Goal: Task Accomplishment & Management: Manage account settings

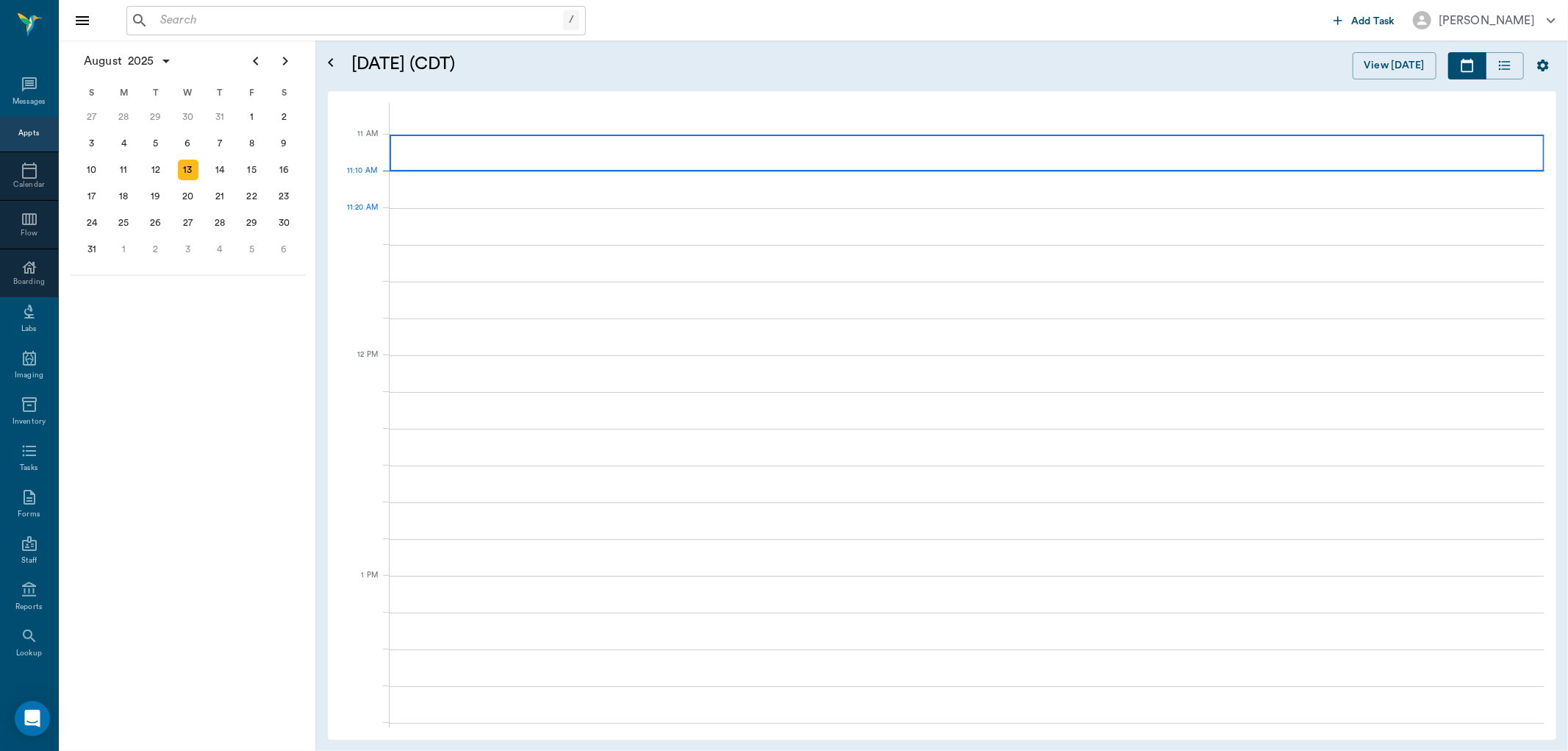
scroll to position [665, 0]
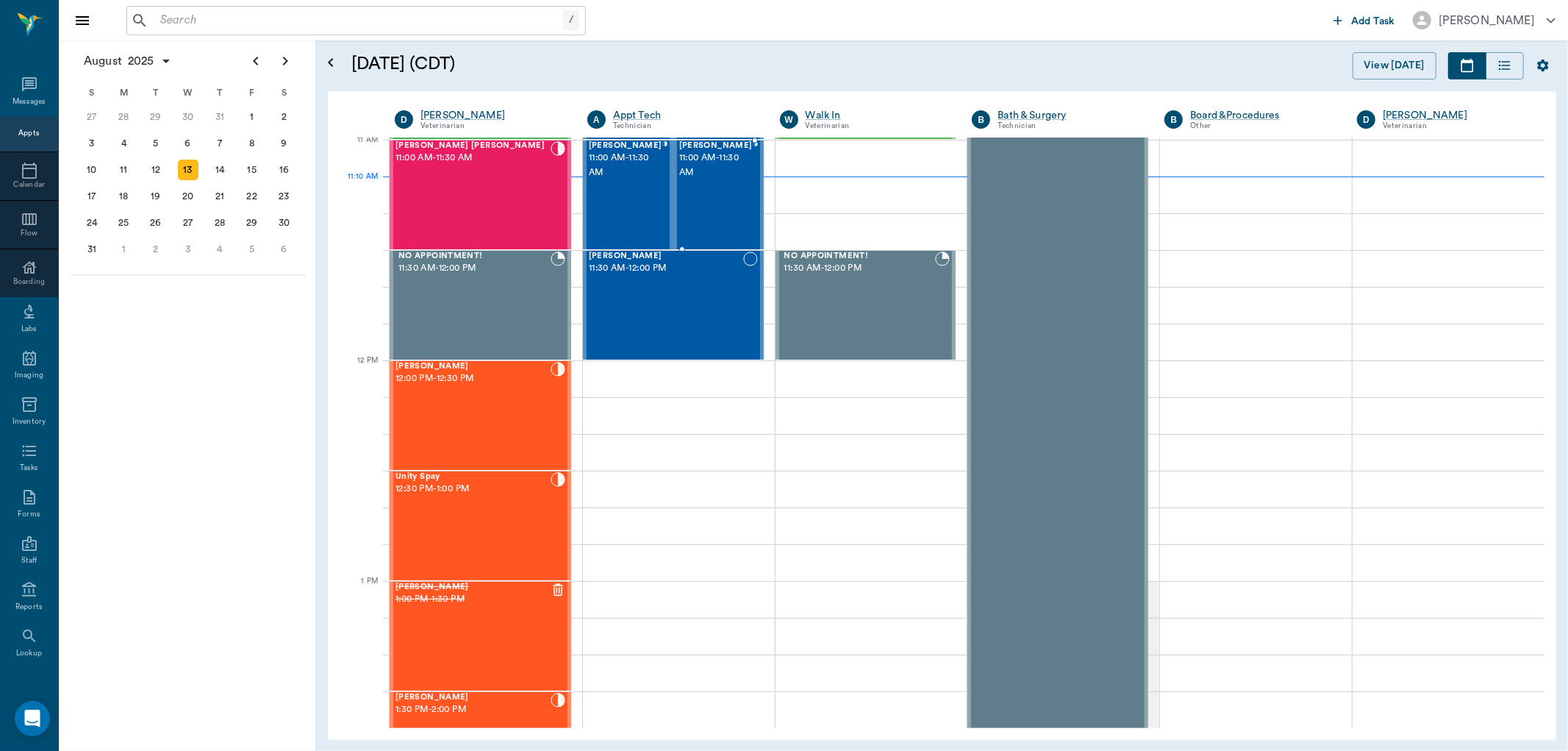
click at [753, 188] on div at bounding box center [755, 195] width 5 height 107
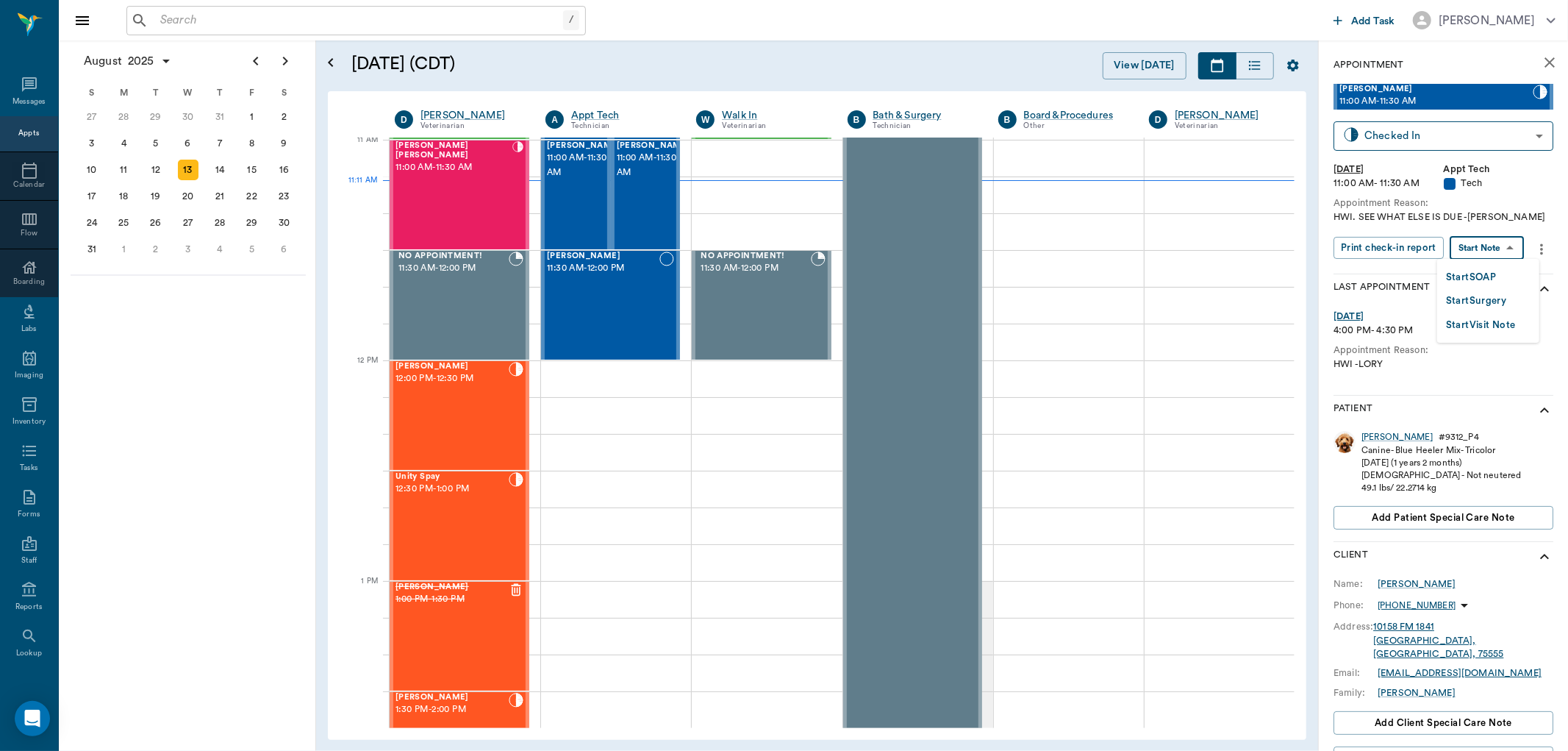
click at [1481, 247] on body "/ ​ Add Task [PERSON_NAME] Nectar Messages Appts Calendar Flow Boarding Labs Im…" at bounding box center [784, 375] width 1568 height 751
click at [1485, 280] on button "Start SOAP" at bounding box center [1471, 277] width 50 height 17
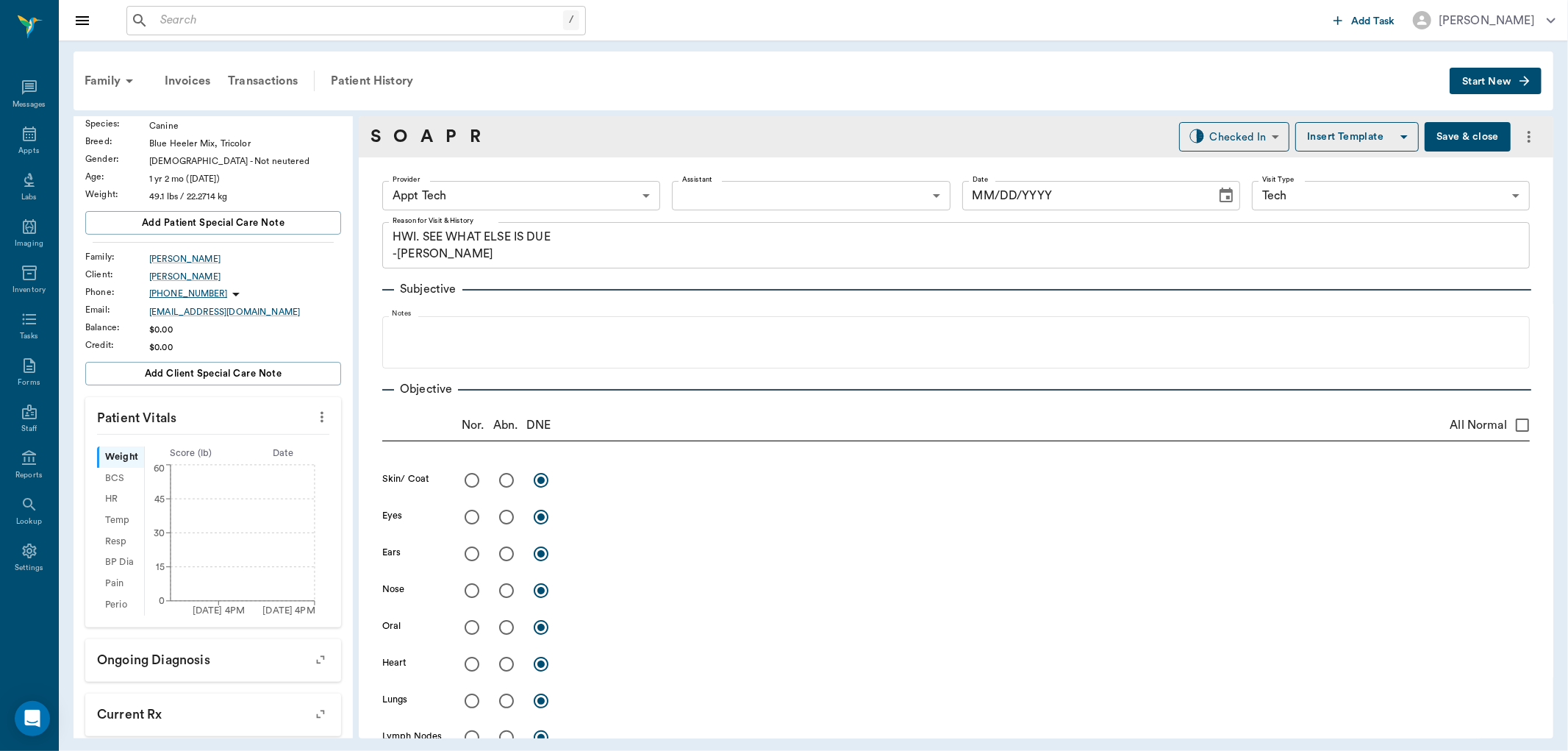
type input "63ec2f075fda476ae8351a4c"
type input "65d2be4f46e3a538d89b8c1a"
type textarea "HWI. SEE WHAT ELSE IS DUE -[PERSON_NAME]"
type input "[DATE]"
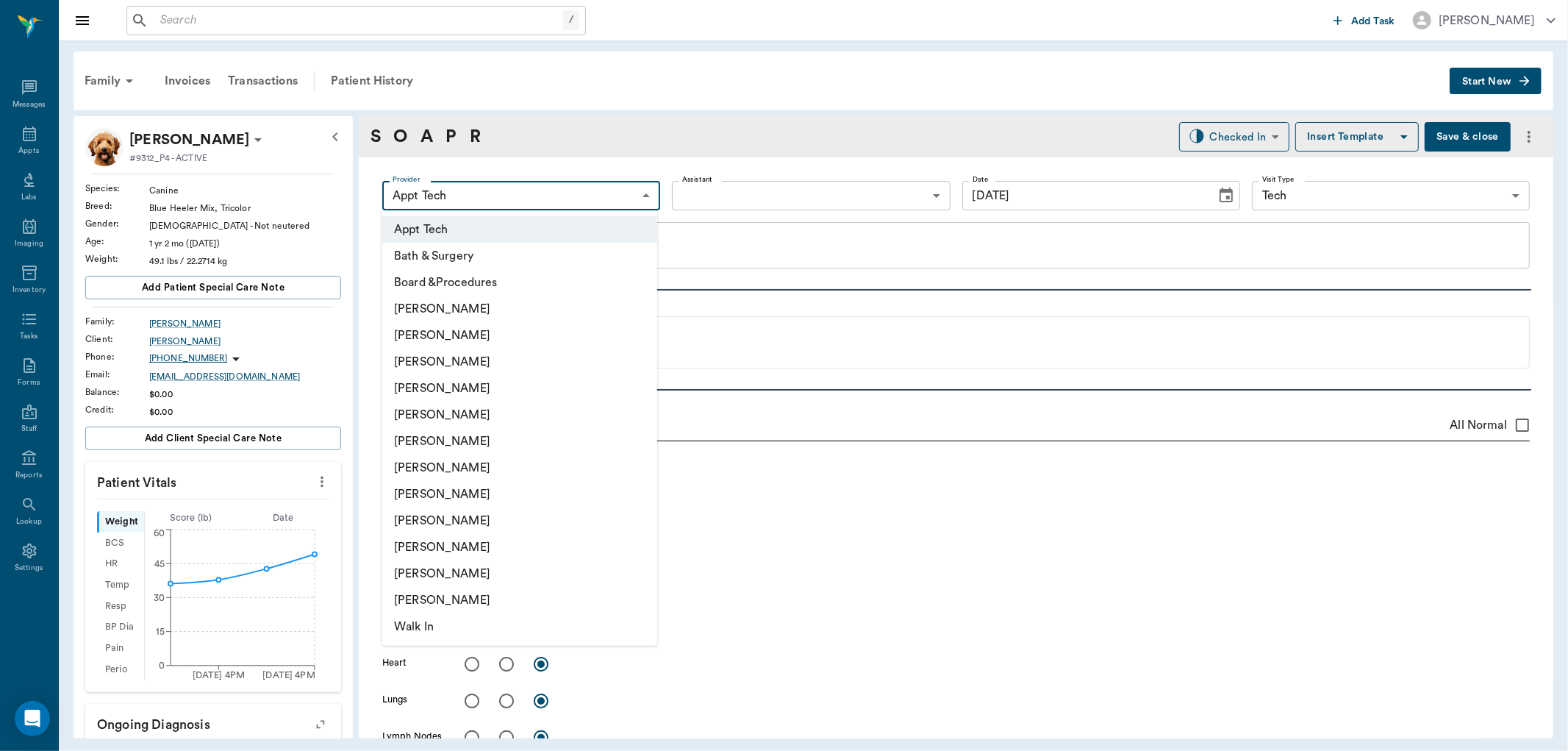
click at [525, 207] on body "/ ​ Add Task [PERSON_NAME] Nectar Messages Appts Labs Imaging Inventory Tasks F…" at bounding box center [784, 375] width 1568 height 751
click at [450, 441] on li "[PERSON_NAME]" at bounding box center [520, 441] width 275 height 26
type input "682b670d8bdc6f7f8feef3db"
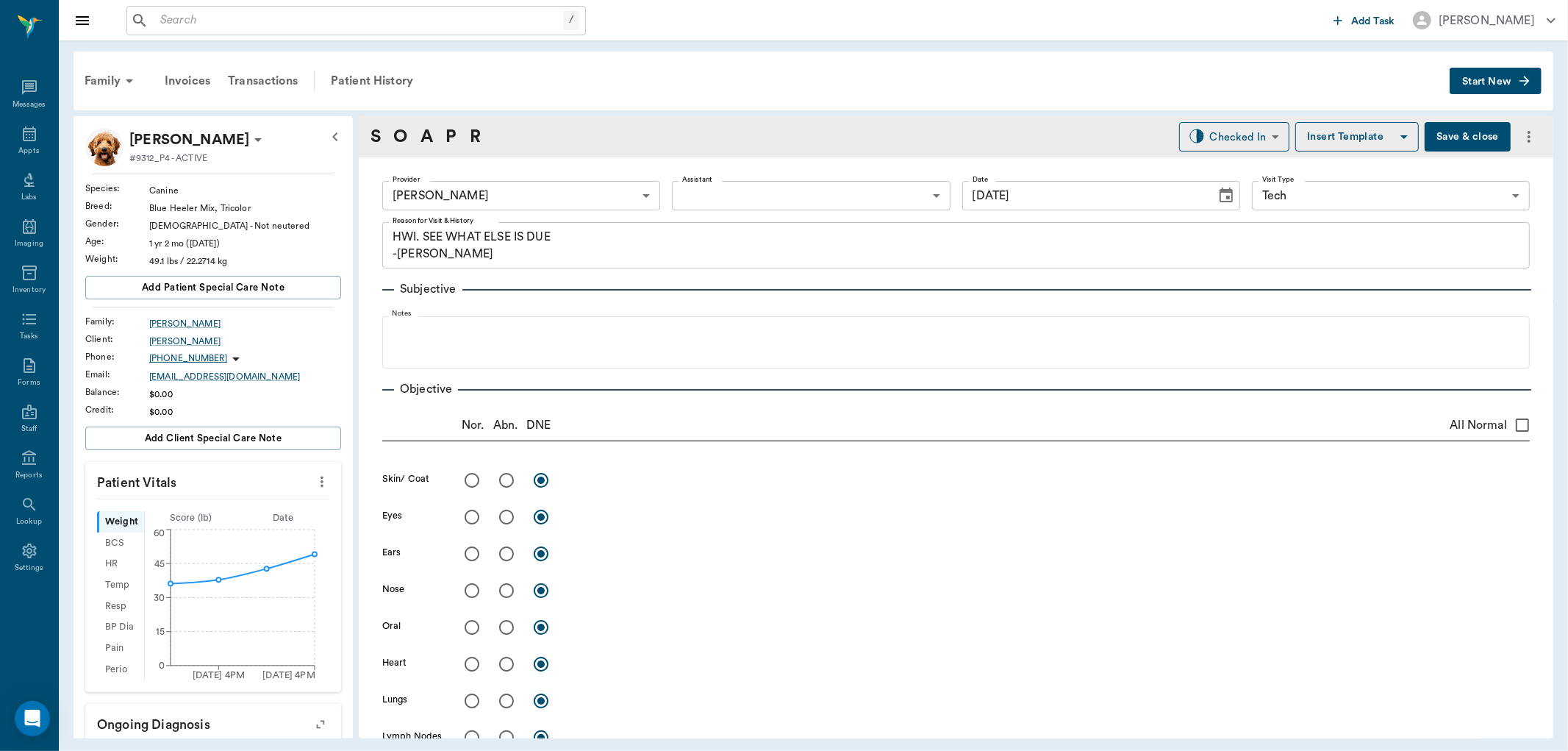
click at [314, 481] on icon "more" at bounding box center [322, 481] width 16 height 17
click at [240, 504] on span "Enter Vitals" at bounding box center [248, 507] width 123 height 16
click at [194, 525] on input "text" at bounding box center [213, 526] width 128 height 30
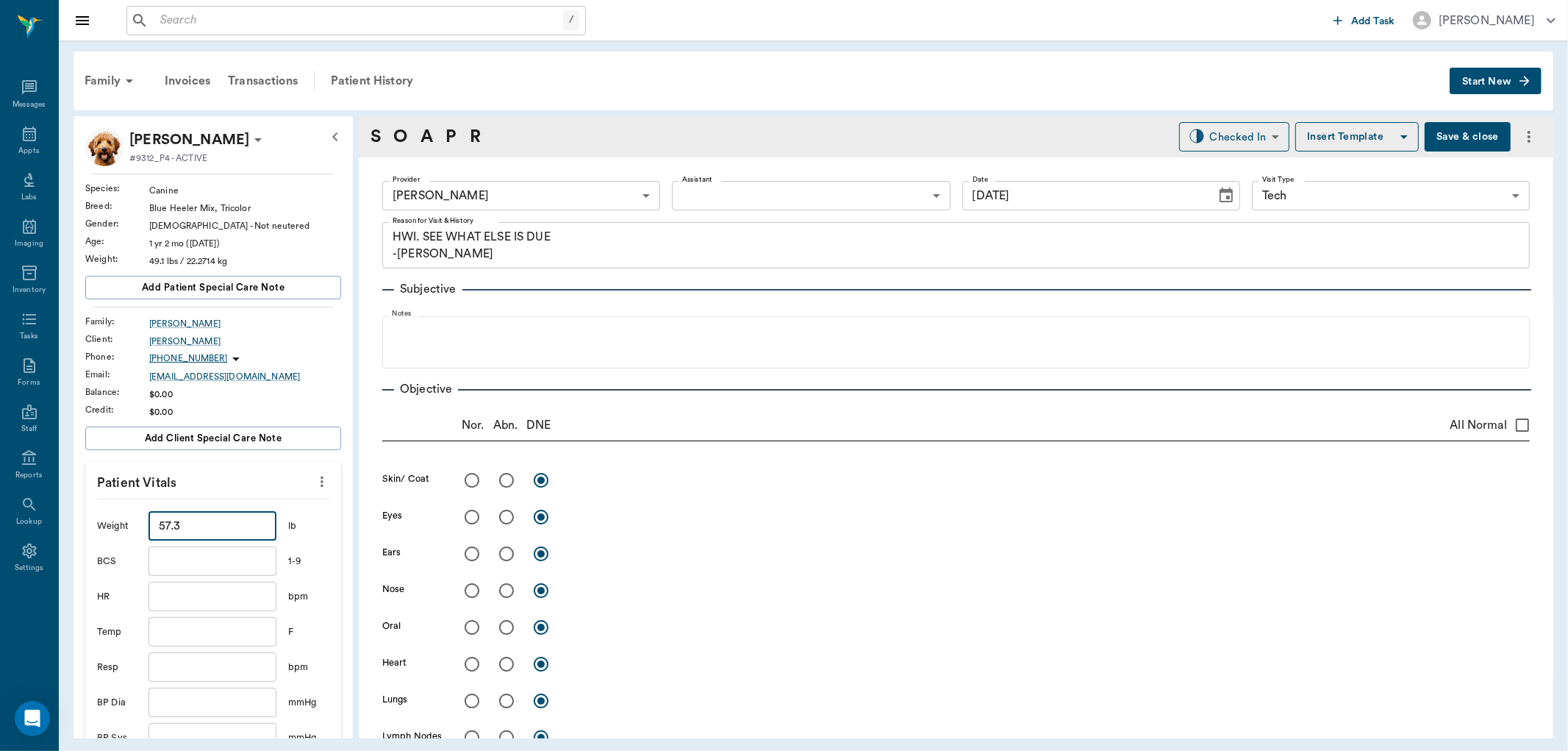
scroll to position [245, 0]
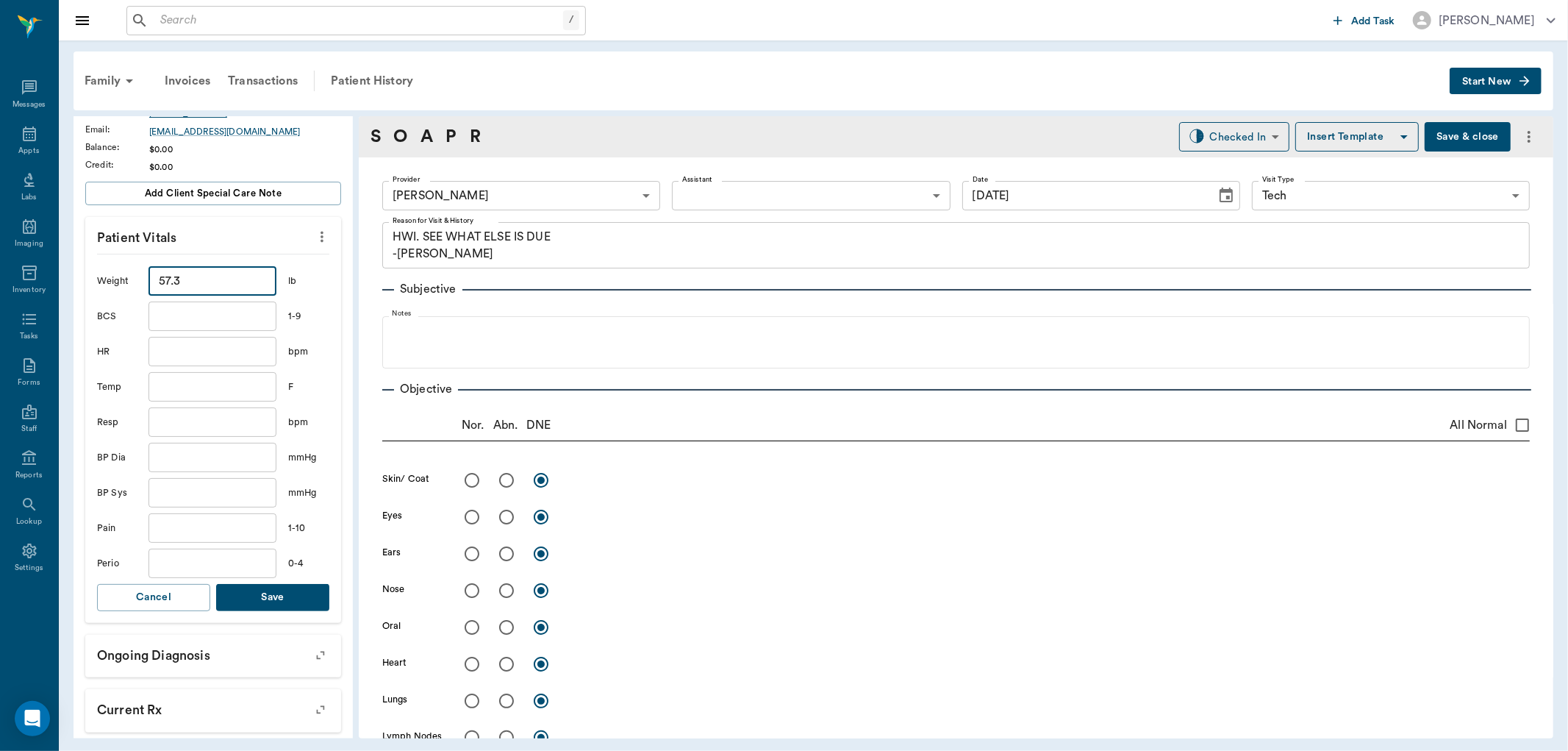
type input "57.3"
click at [282, 591] on button "Save" at bounding box center [273, 597] width 114 height 27
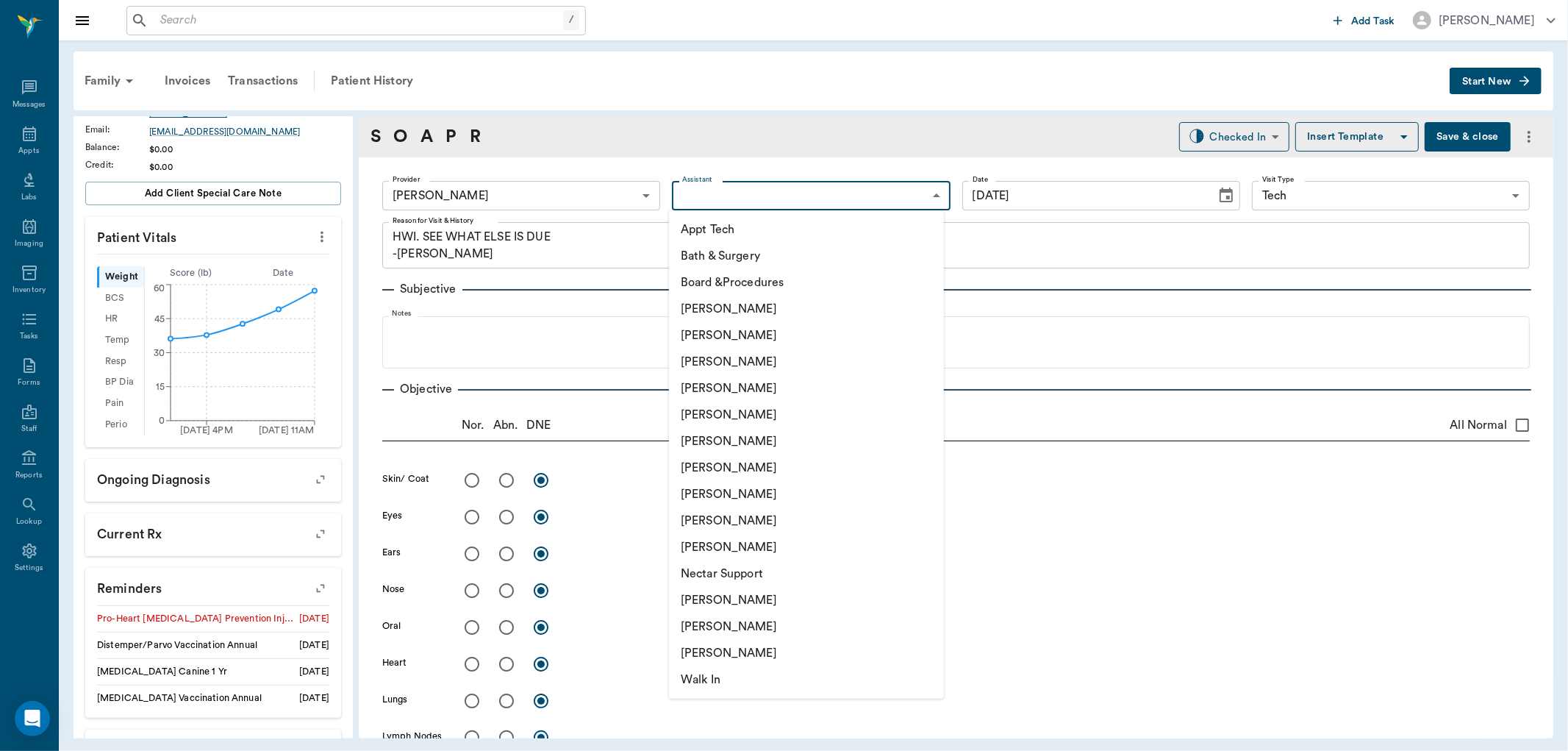
click at [743, 201] on body "/ ​ Add Task [PERSON_NAME] Nectar Messages Appts Labs Imaging Inventory Tasks F…" at bounding box center [784, 375] width 1568 height 751
click at [662, 118] on div at bounding box center [784, 375] width 1568 height 751
click at [740, 192] on body "/ ​ Add Task [PERSON_NAME] Nectar Messages Appts Labs Imaging Inventory Tasks F…" at bounding box center [784, 375] width 1568 height 751
click at [715, 484] on li "[PERSON_NAME]" at bounding box center [806, 494] width 275 height 26
type input "63ec2e7e52e12b0ba117b124"
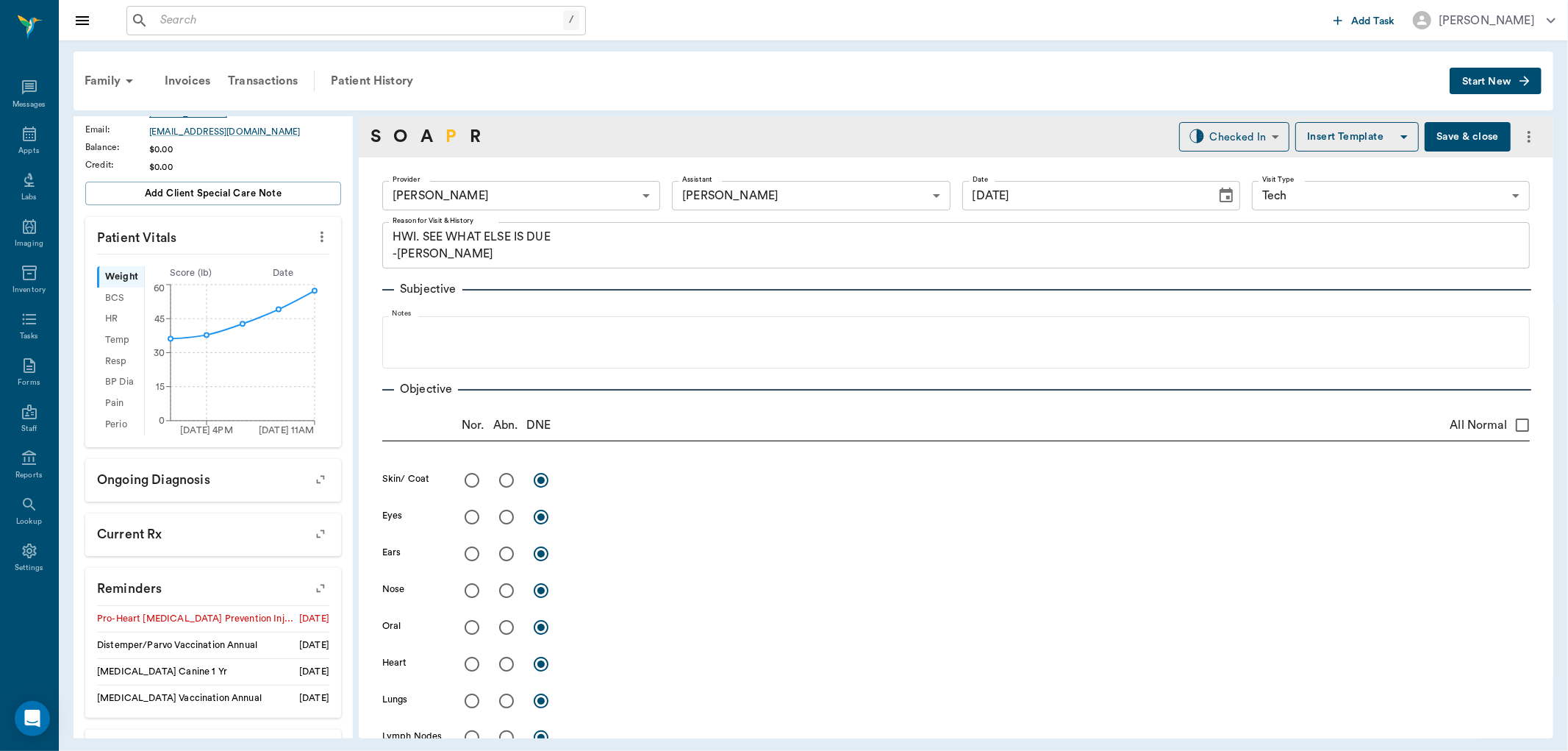
click at [452, 135] on link "P" at bounding box center [451, 137] width 11 height 26
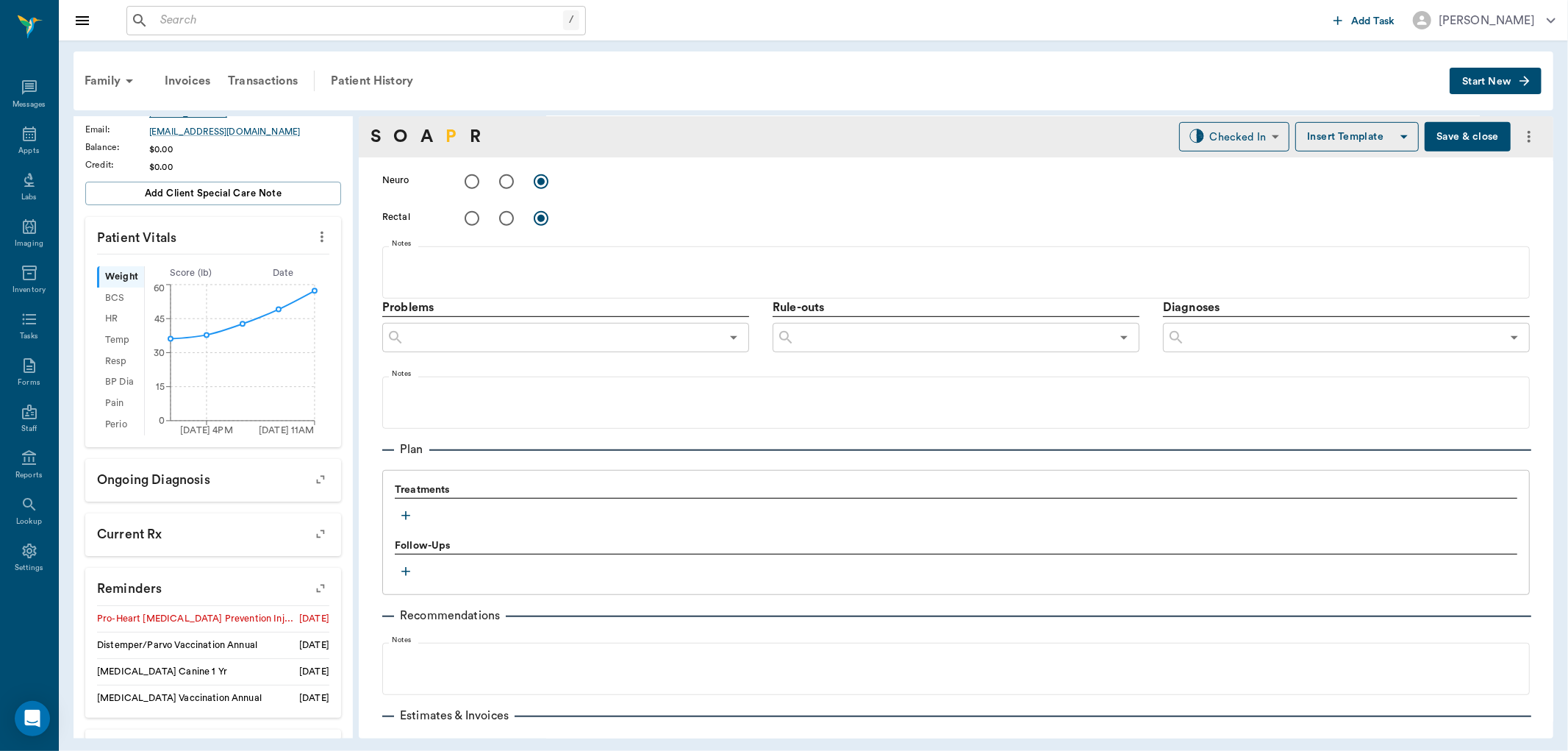
scroll to position [794, 0]
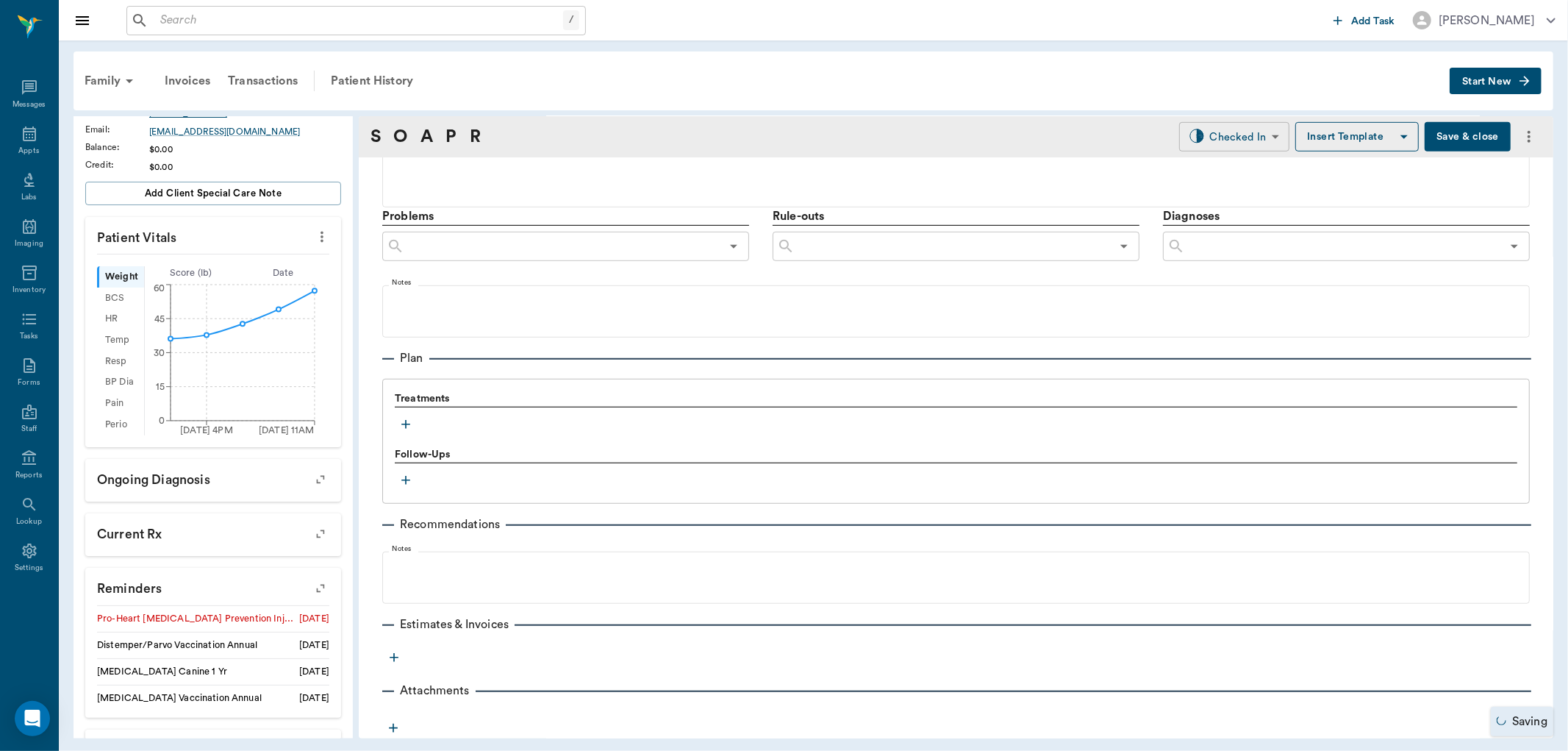
click at [1217, 147] on body "/ ​ Add Task [PERSON_NAME] Nectar Messages Appts Labs Imaging Inventory Tasks F…" at bounding box center [784, 375] width 1568 height 751
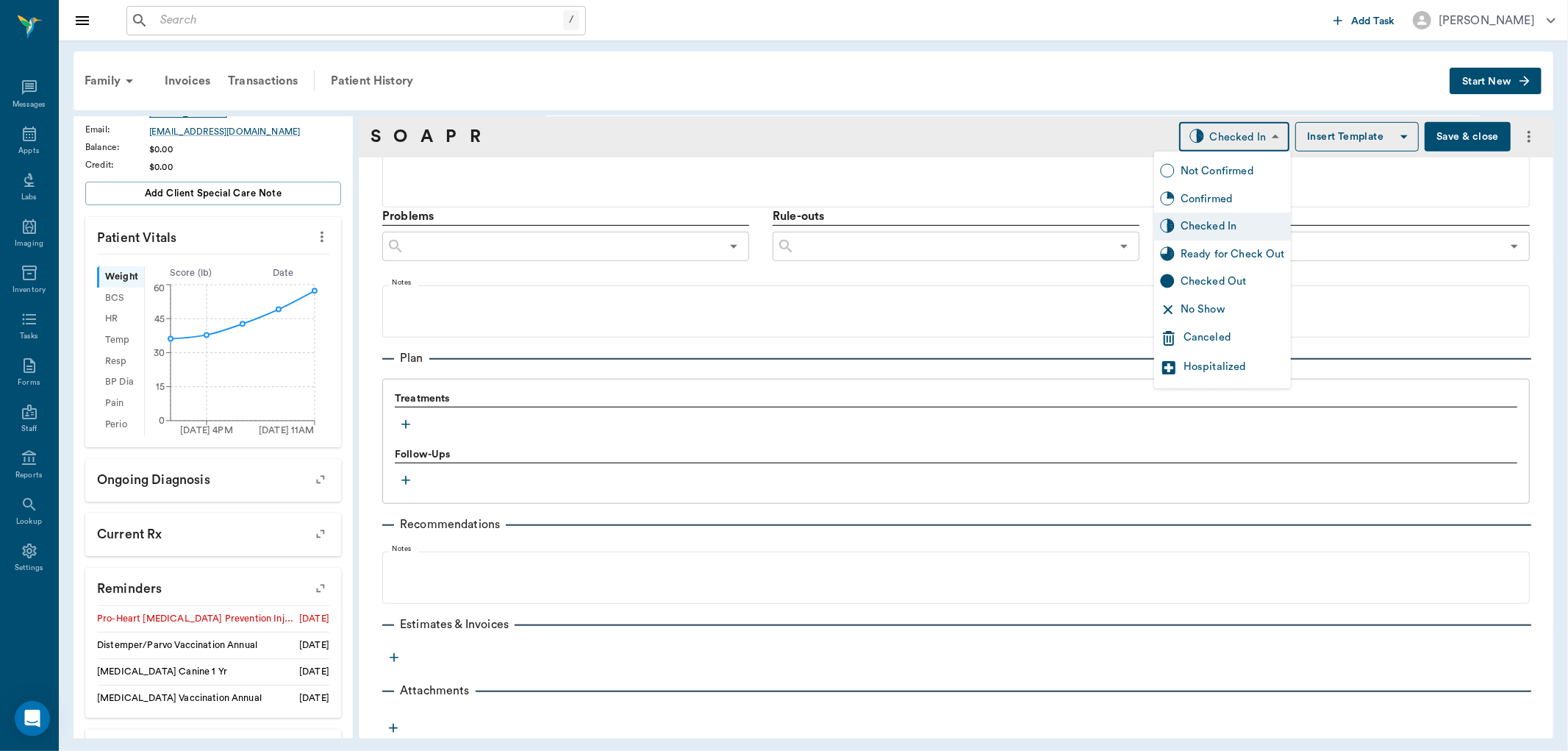
click at [1215, 248] on div "Ready for Check Out" at bounding box center [1232, 254] width 104 height 16
type input "READY_TO_CHECKOUT"
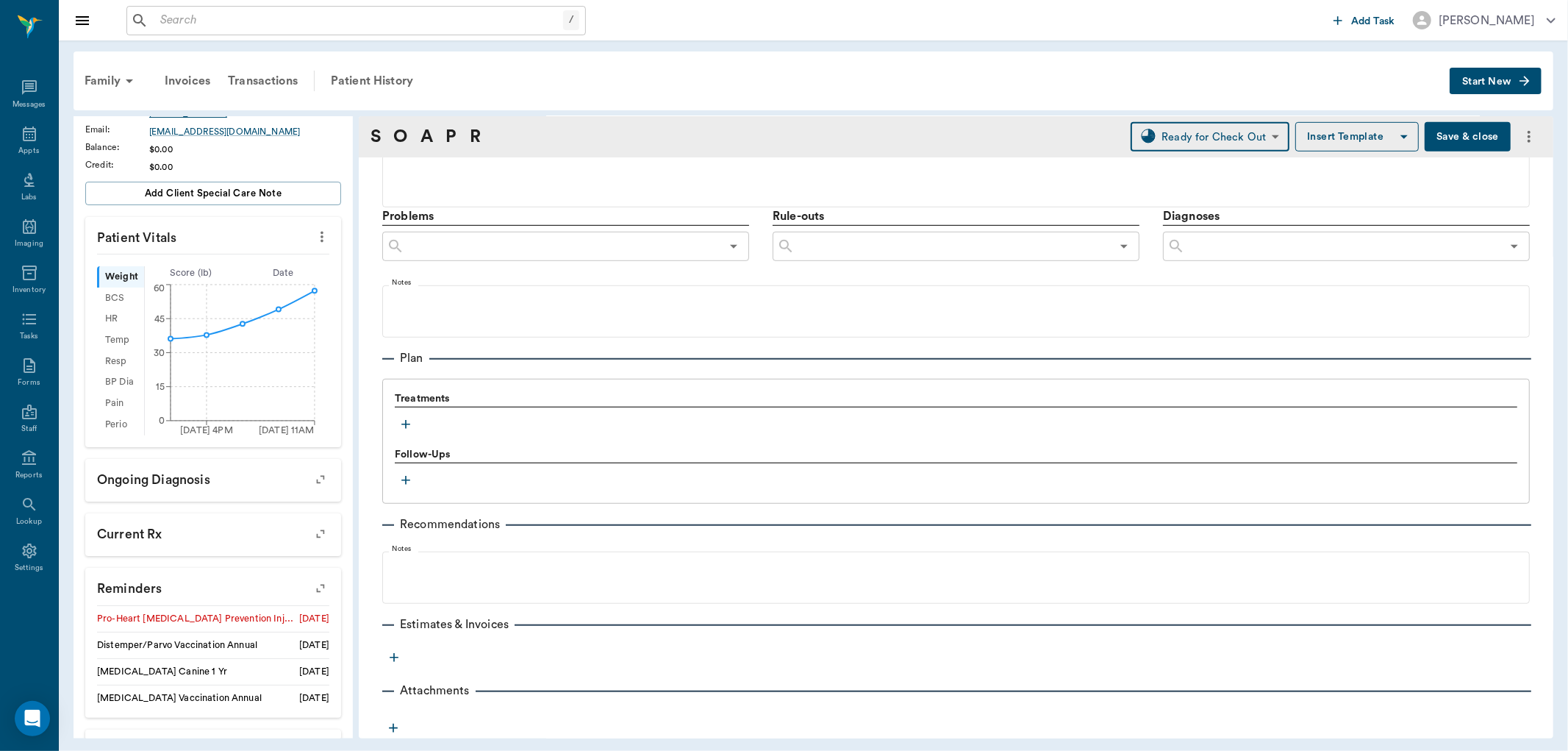
click at [409, 415] on button "button" at bounding box center [406, 424] width 22 height 22
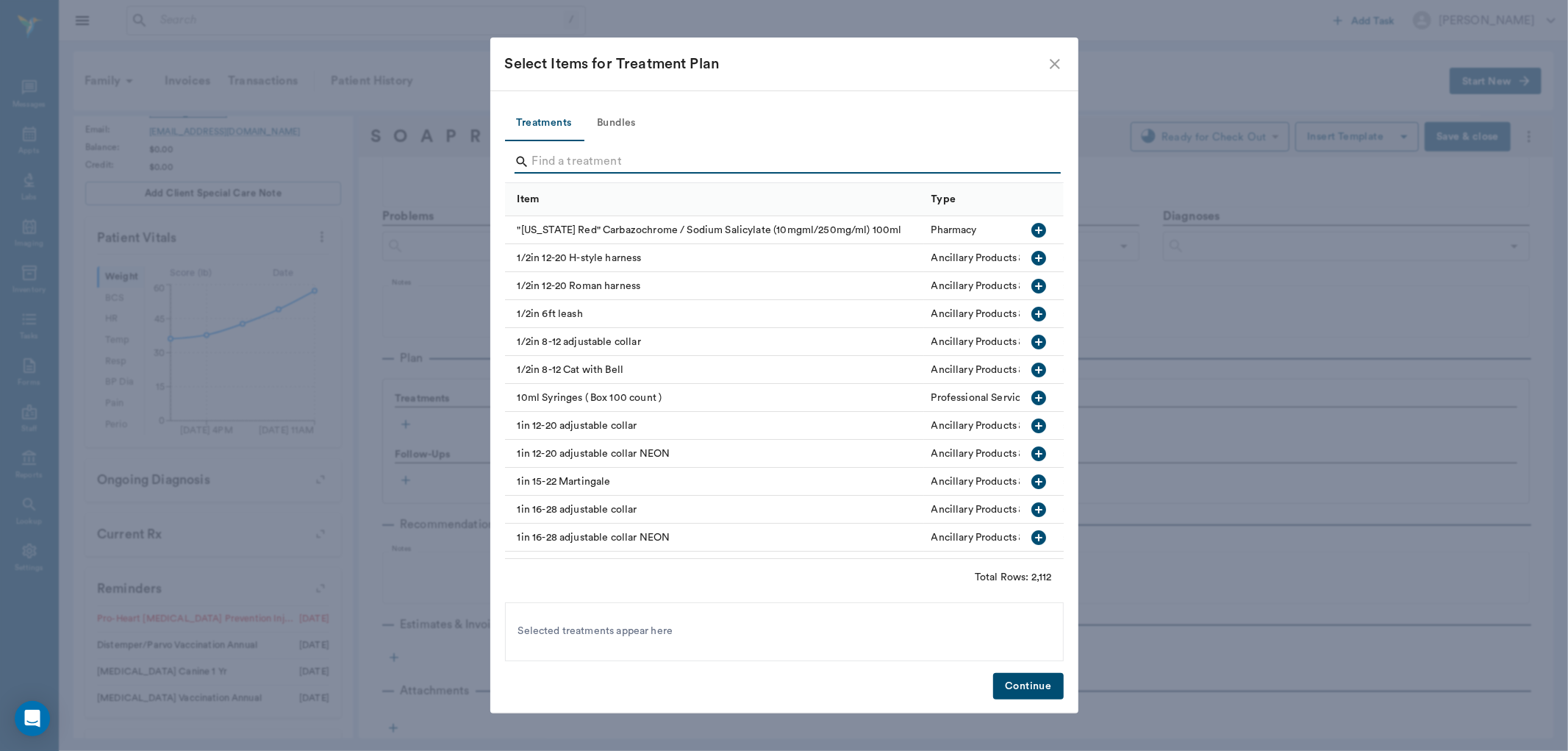
click at [566, 153] on input "Search" at bounding box center [786, 161] width 507 height 24
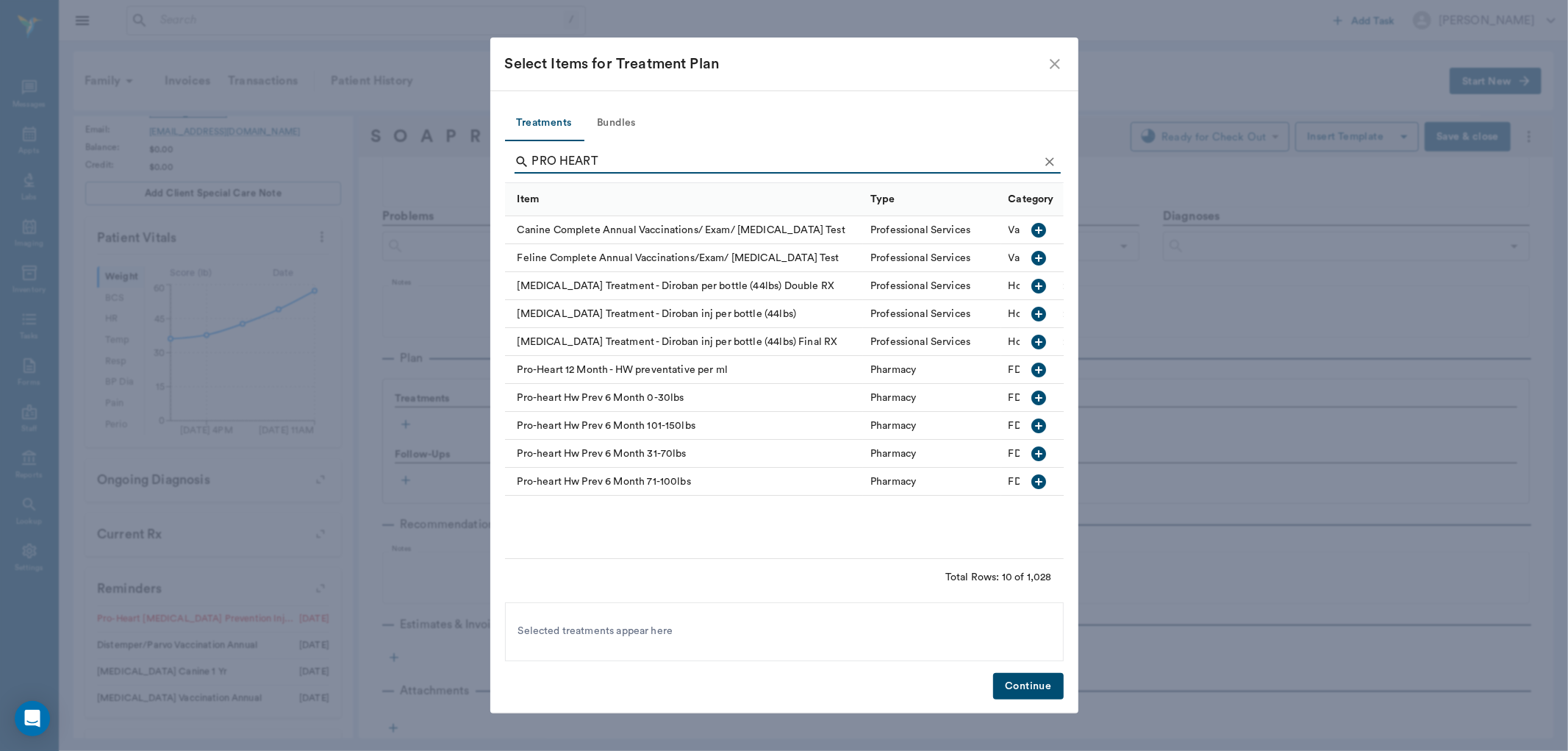
type input "PRO HEART"
drag, startPoint x: 1039, startPoint y: 452, endPoint x: 1029, endPoint y: 566, distance: 114.4
click at [1037, 453] on icon "button" at bounding box center [1038, 453] width 17 height 17
click at [1037, 691] on button "Continue" at bounding box center [1028, 686] width 70 height 27
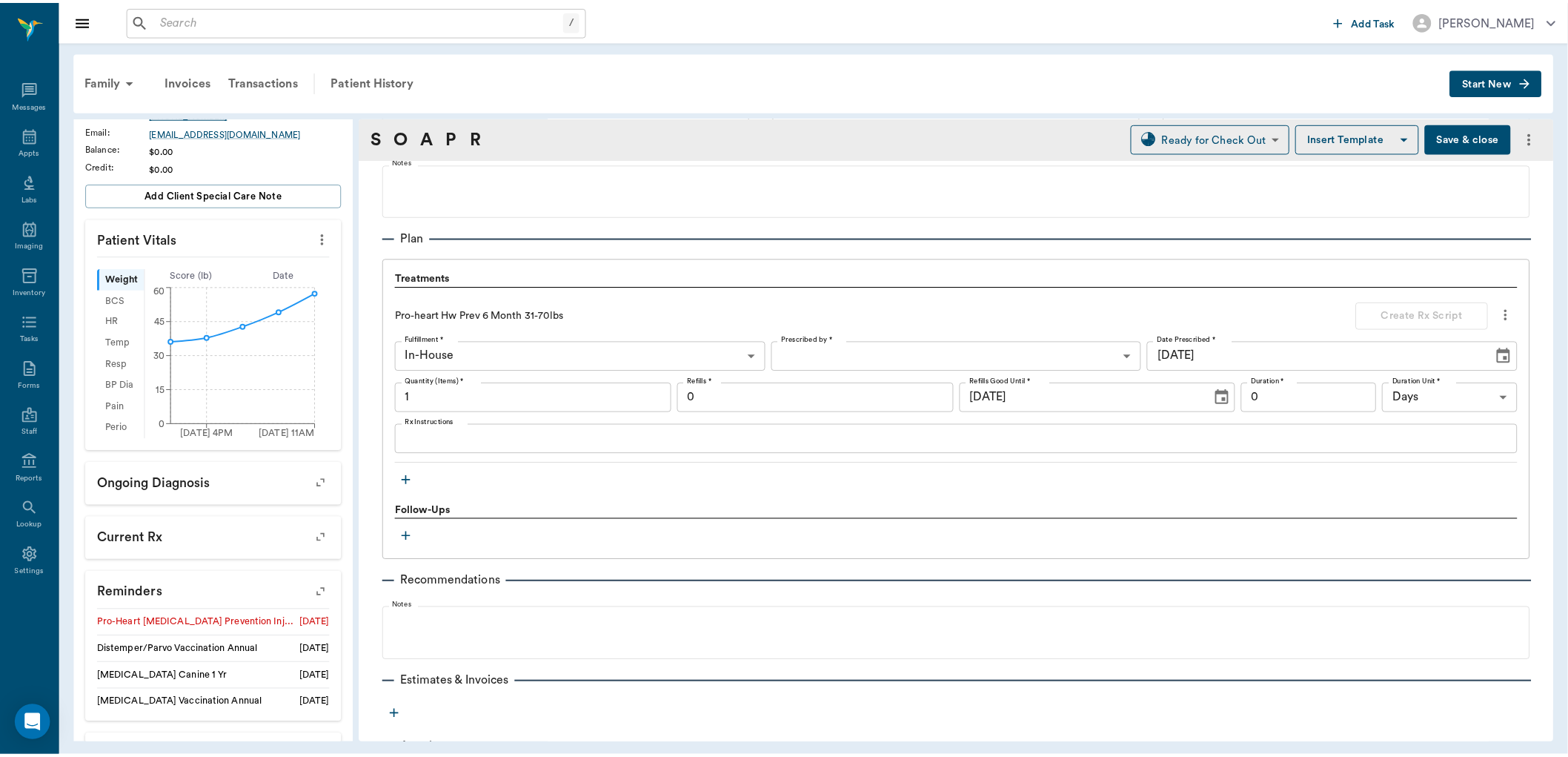
scroll to position [976, 0]
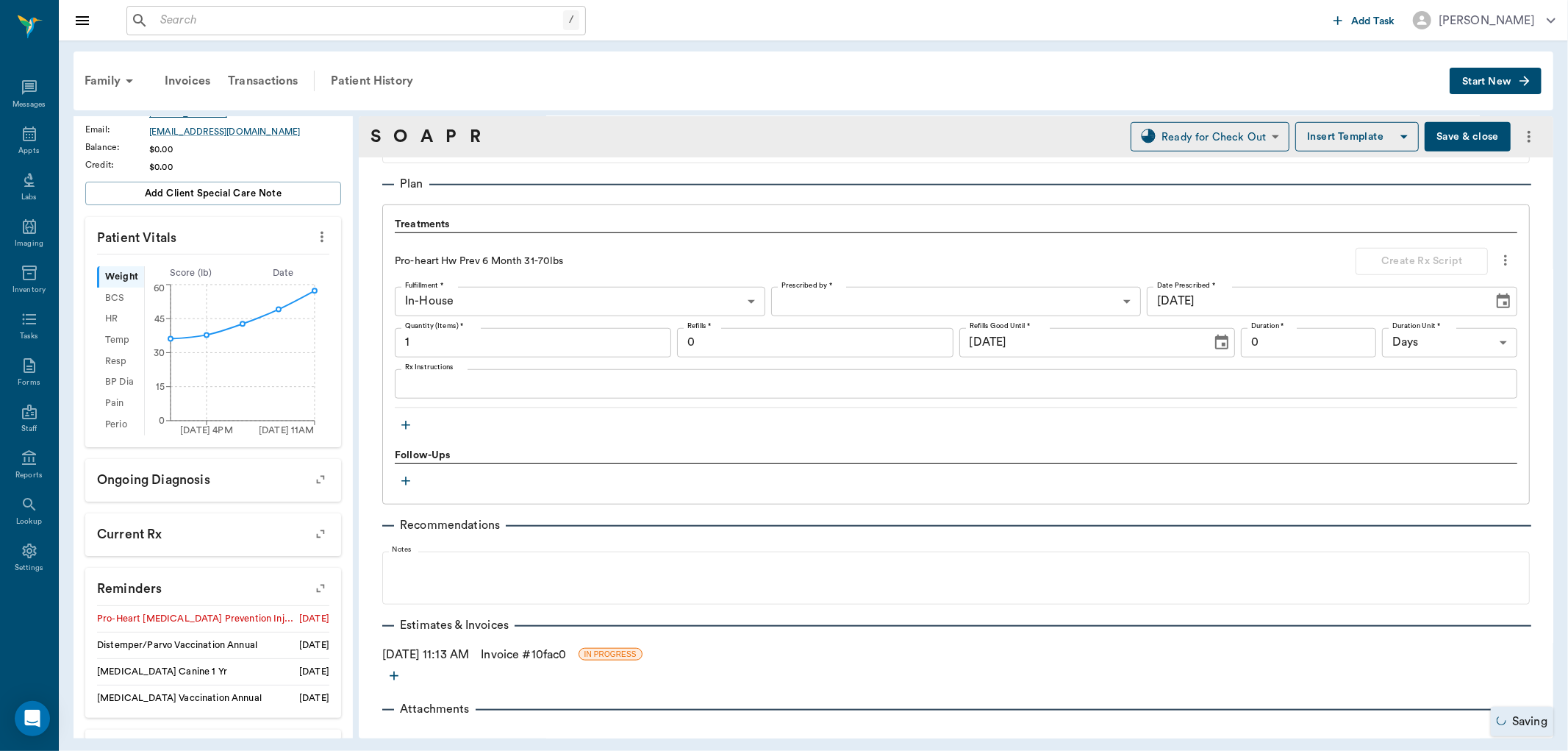
click at [534, 652] on link "Invoice # 10fac0" at bounding box center [524, 654] width 86 height 17
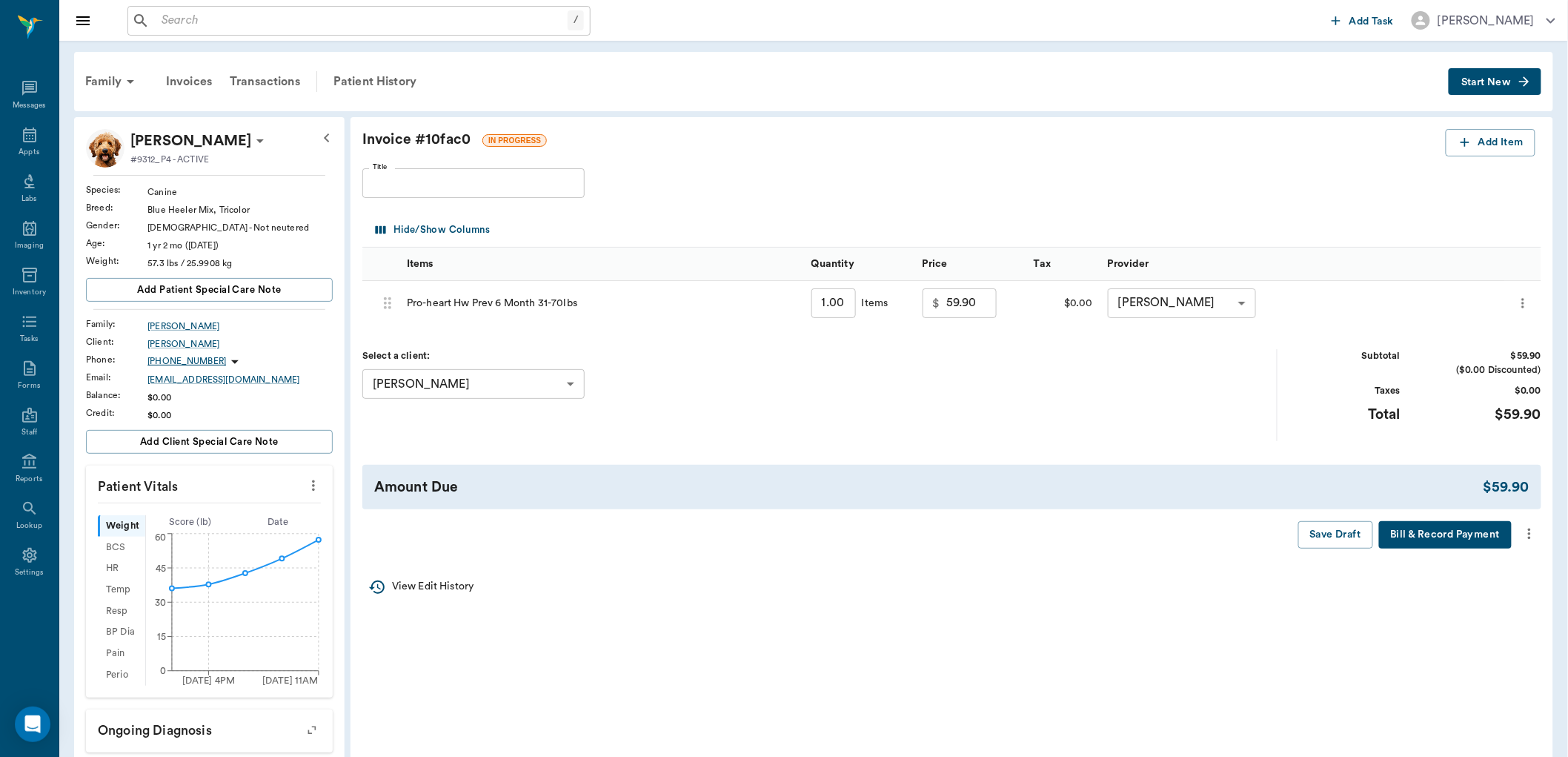
click at [1532, 525] on icon "more" at bounding box center [1530, 533] width 17 height 17
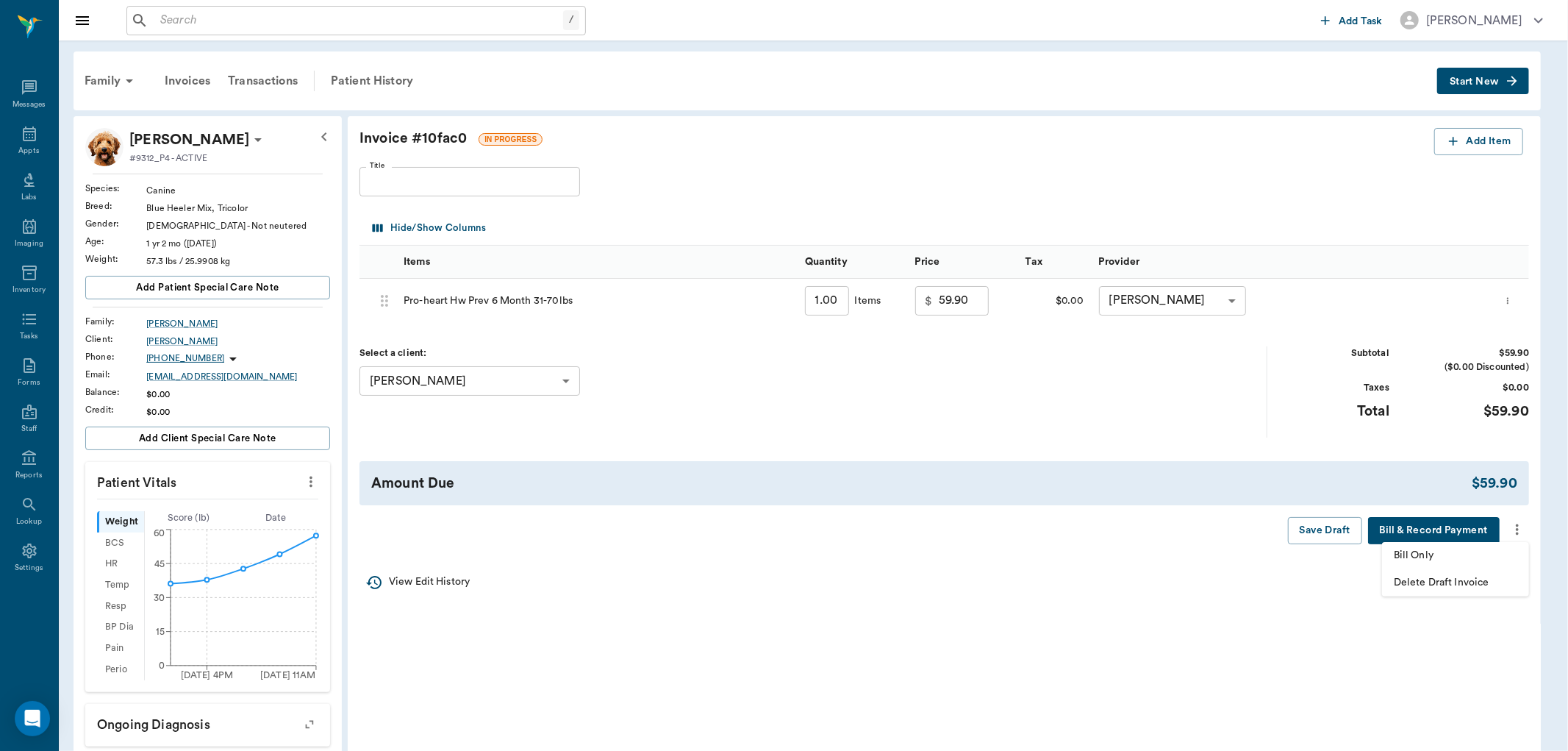
click at [1409, 548] on span "Bill Only" at bounding box center [1456, 555] width 123 height 16
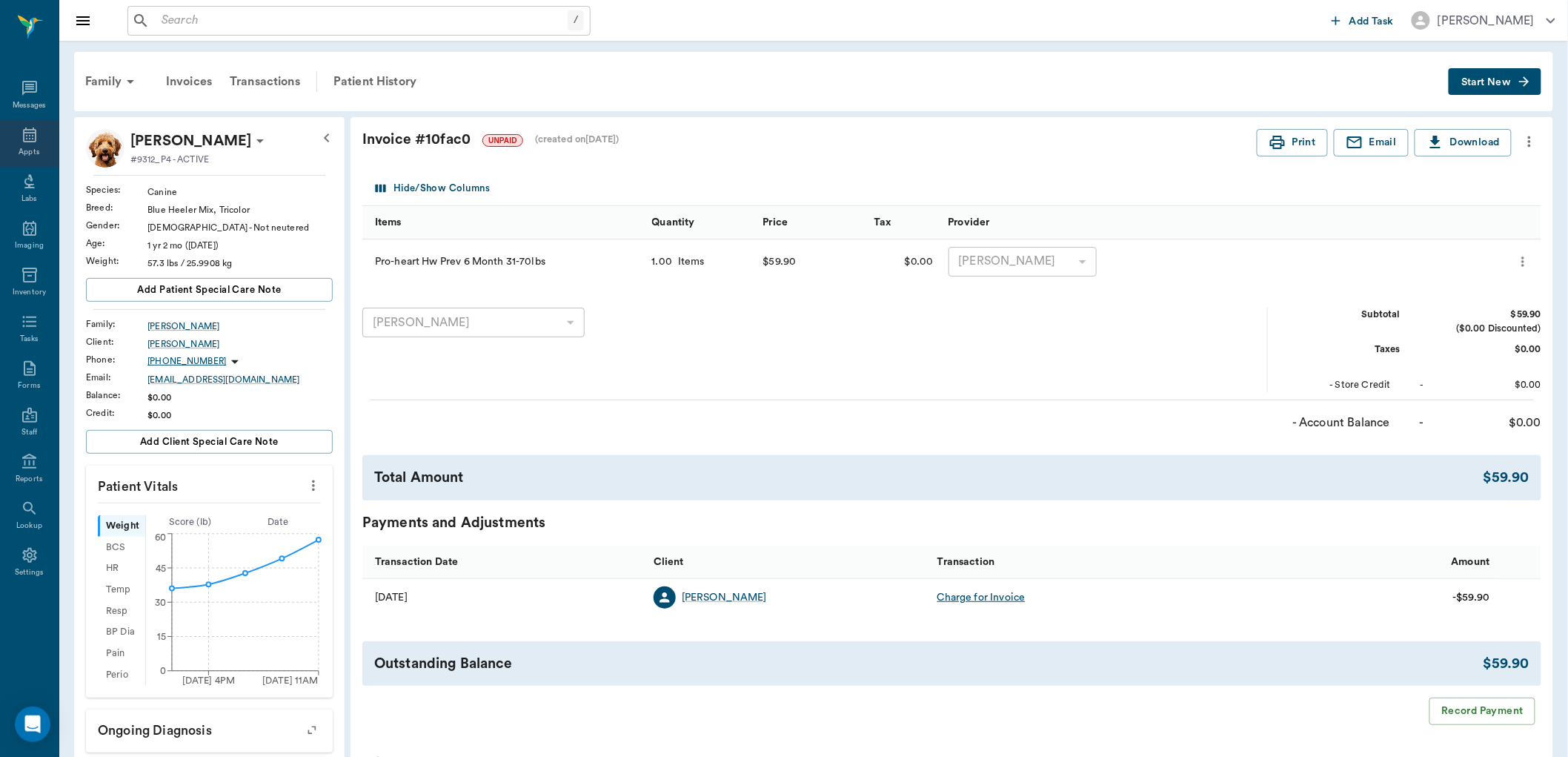
click at [32, 142] on icon at bounding box center [30, 135] width 13 height 15
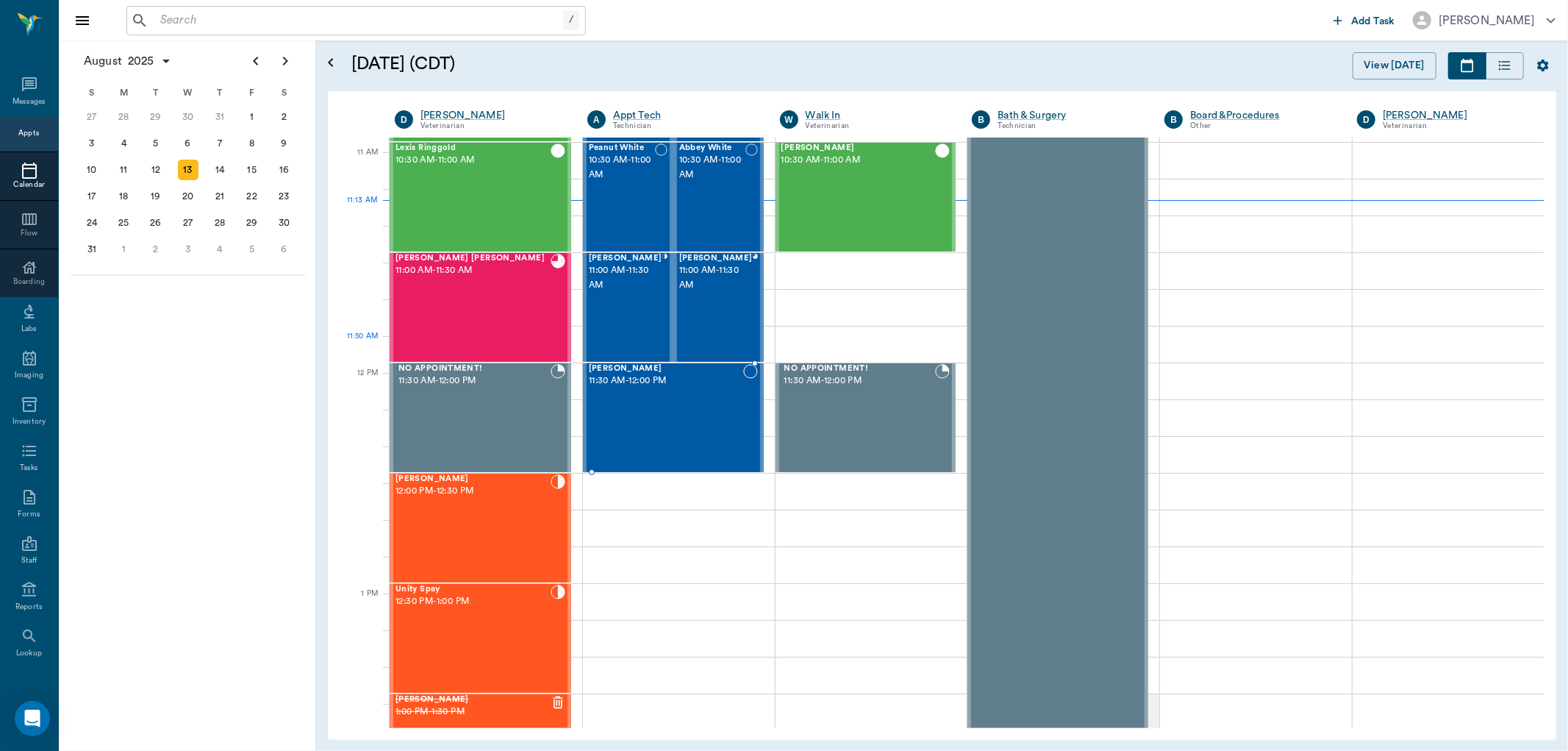
scroll to position [500, 0]
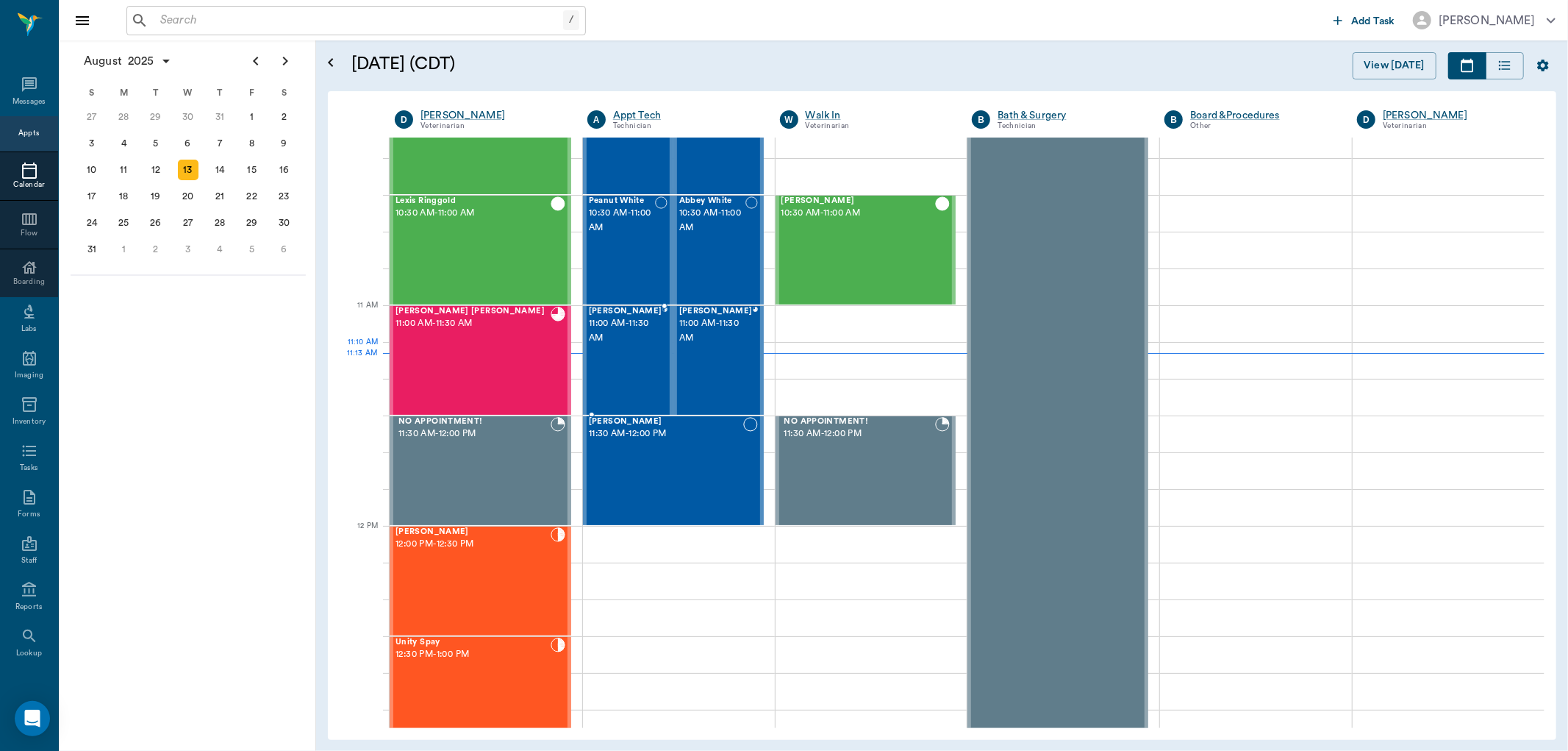
drag, startPoint x: 650, startPoint y: 373, endPoint x: 1303, endPoint y: 290, distance: 658.3
click at [652, 371] on div "[PERSON_NAME] 11:00 AM - 11:30 AM" at bounding box center [625, 360] width 73 height 107
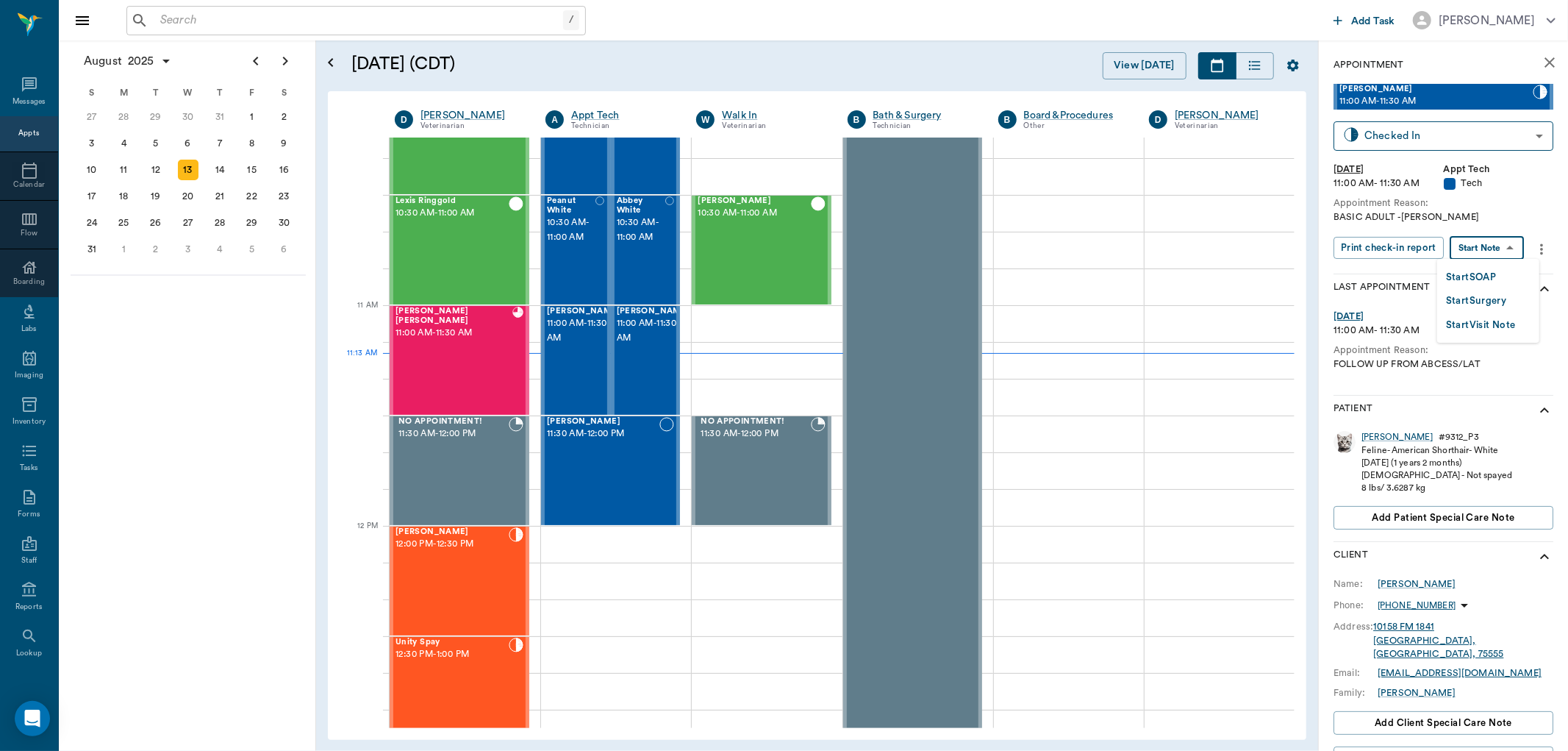
click at [1493, 241] on body "/ ​ Add Task [PERSON_NAME] Nectar Messages Appts Calendar Flow Boarding Labs Im…" at bounding box center [784, 375] width 1568 height 751
click at [1478, 276] on button "Start SOAP" at bounding box center [1471, 277] width 50 height 17
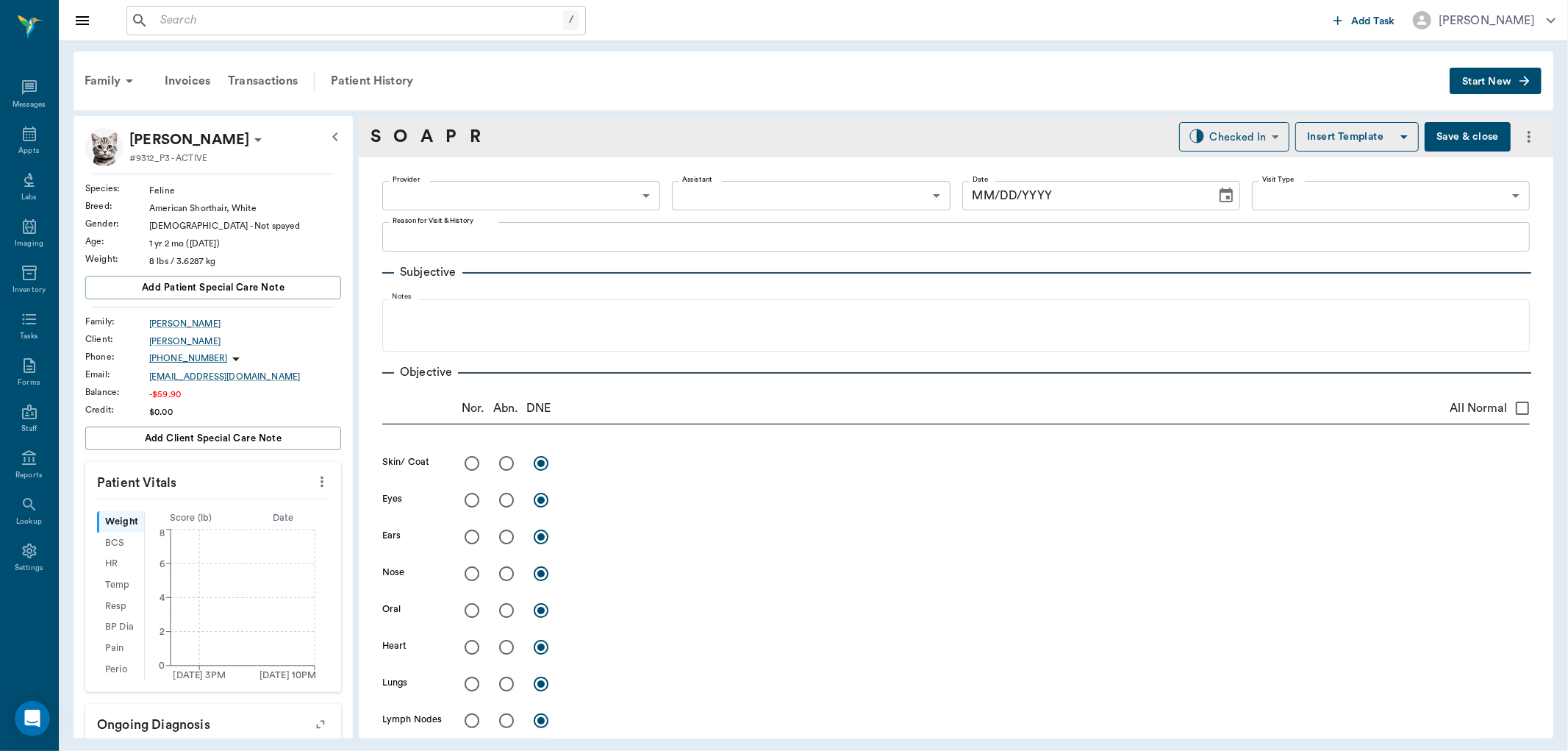
type input "63ec2f075fda476ae8351a4c"
type input "65d2be4f46e3a538d89b8c1a"
type textarea "BASIC ADULT -[PERSON_NAME]"
type input "[DATE]"
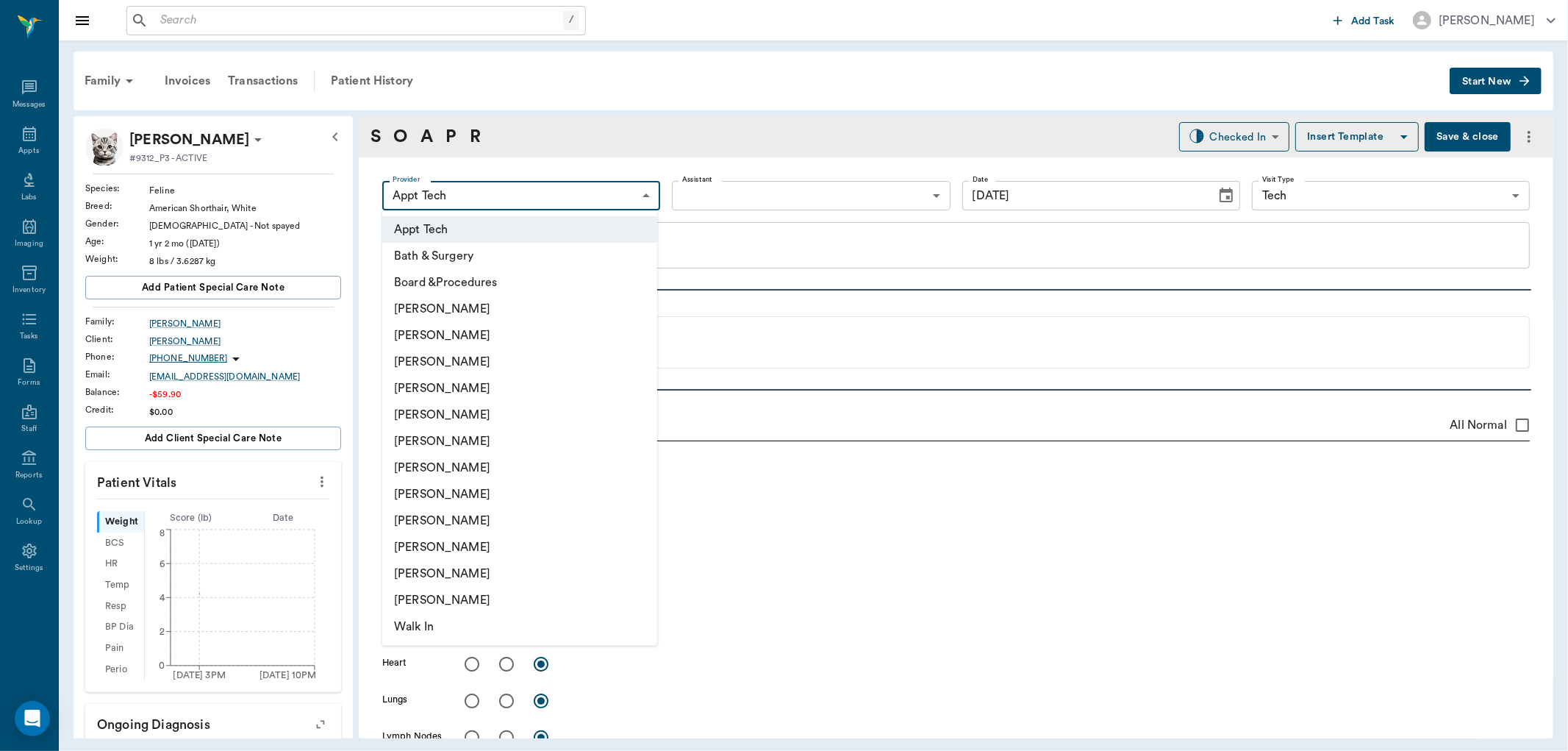
click at [509, 199] on body "/ ​ Add Task [PERSON_NAME] Nectar Messages Appts Labs Imaging Inventory Tasks F…" at bounding box center [784, 375] width 1568 height 751
click at [449, 439] on li "[PERSON_NAME]" at bounding box center [520, 441] width 275 height 26
type input "682b670d8bdc6f7f8feef3db"
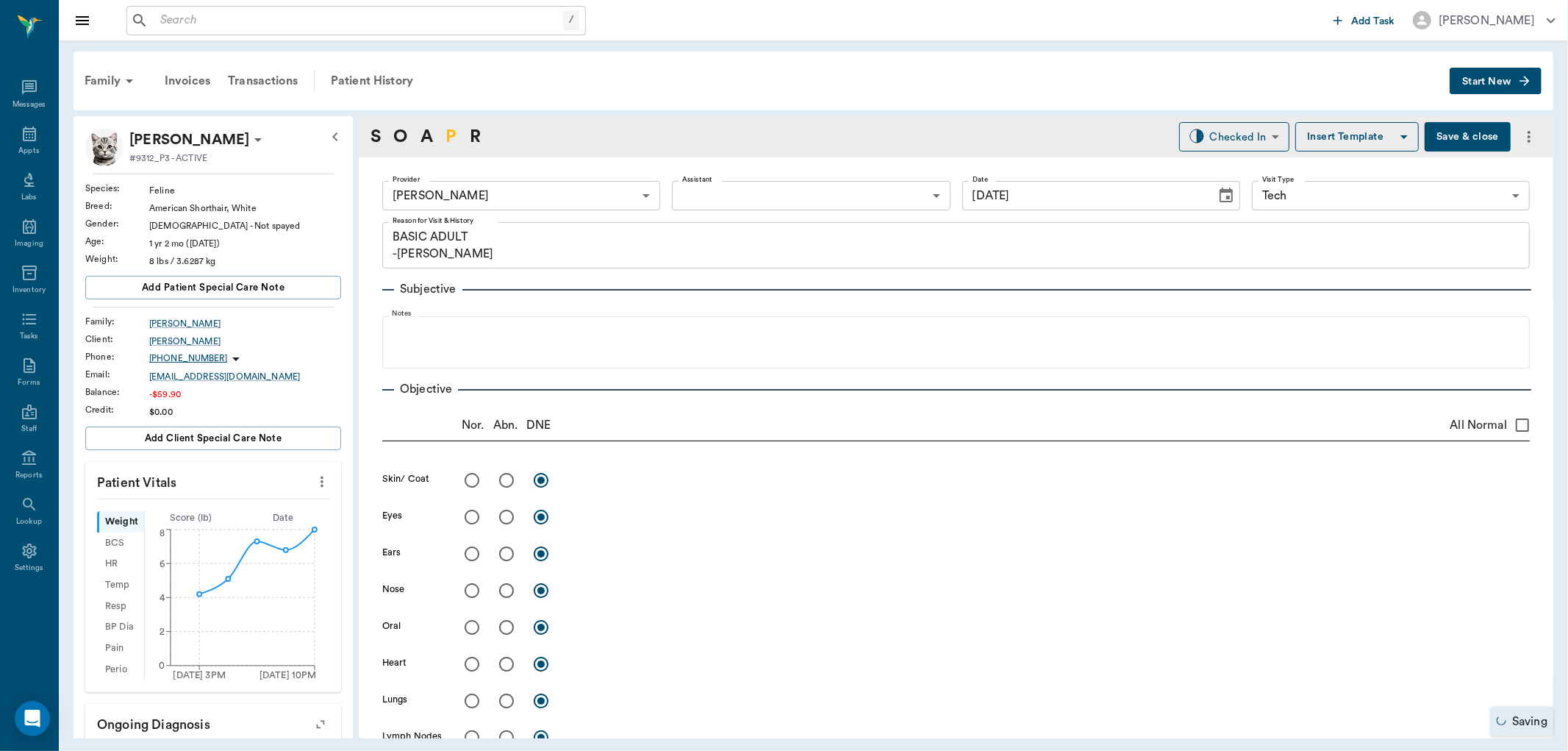
click at [447, 135] on link "P" at bounding box center [451, 137] width 11 height 26
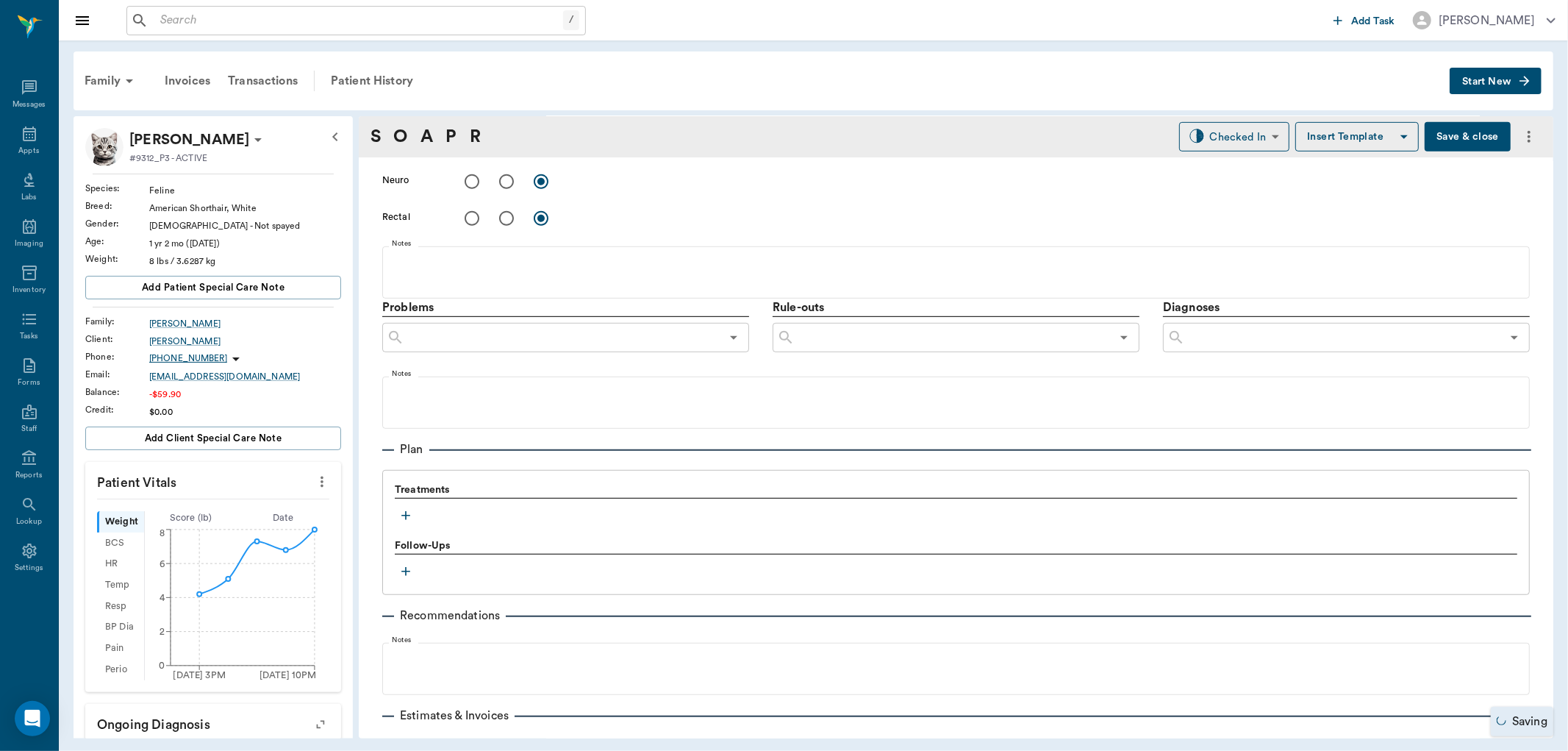
scroll to position [794, 0]
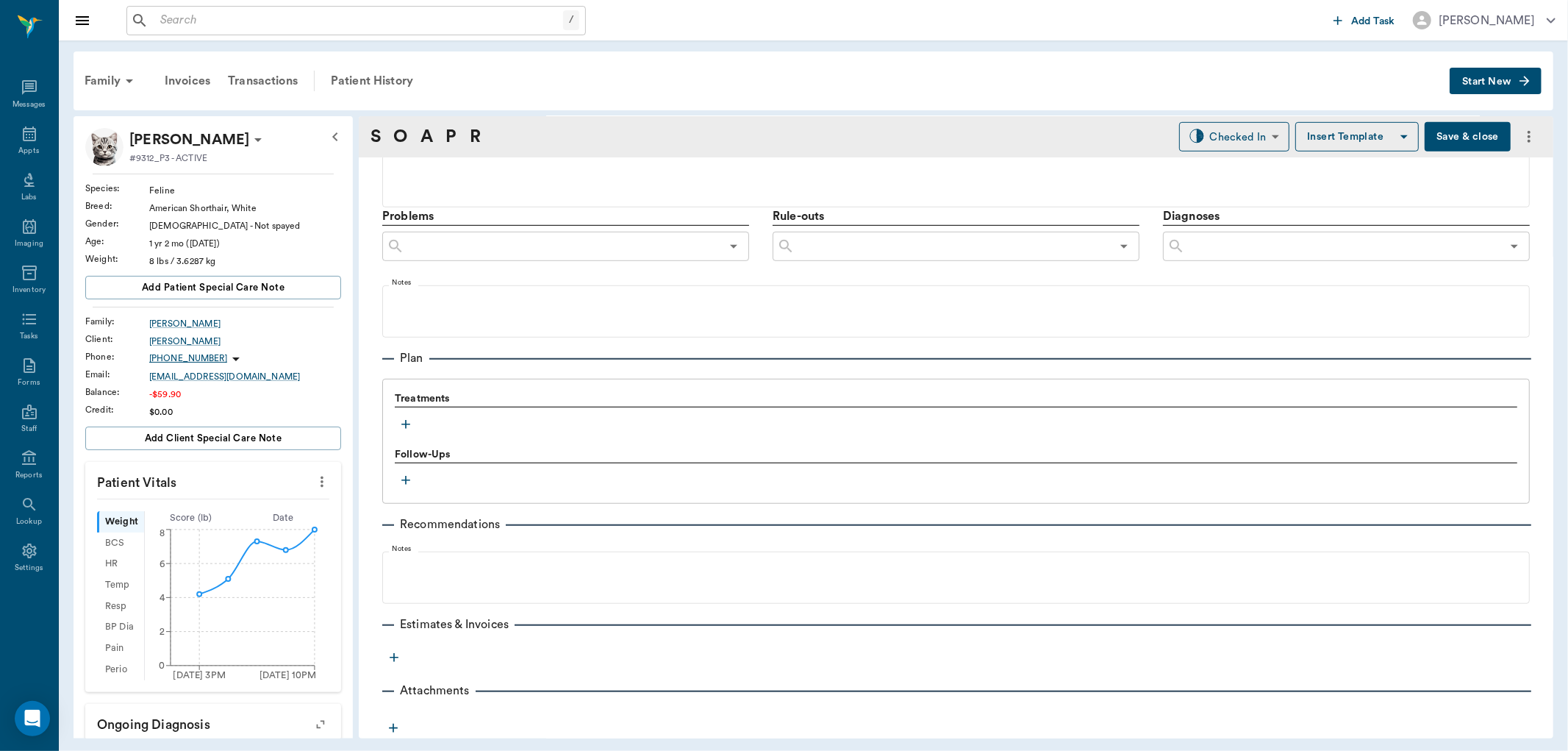
click at [414, 424] on button "button" at bounding box center [406, 424] width 22 height 22
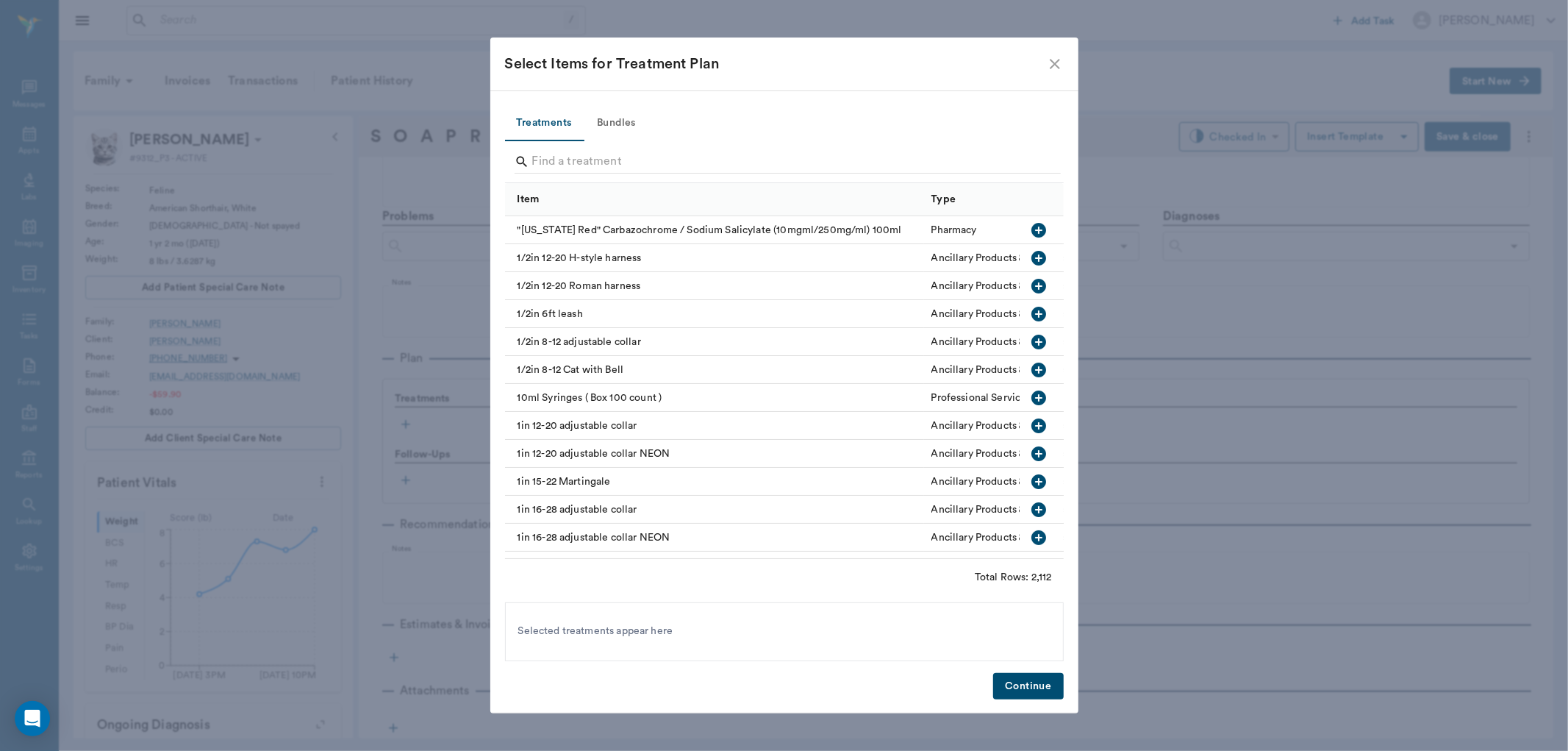
click at [614, 123] on button "Bundles" at bounding box center [617, 123] width 66 height 35
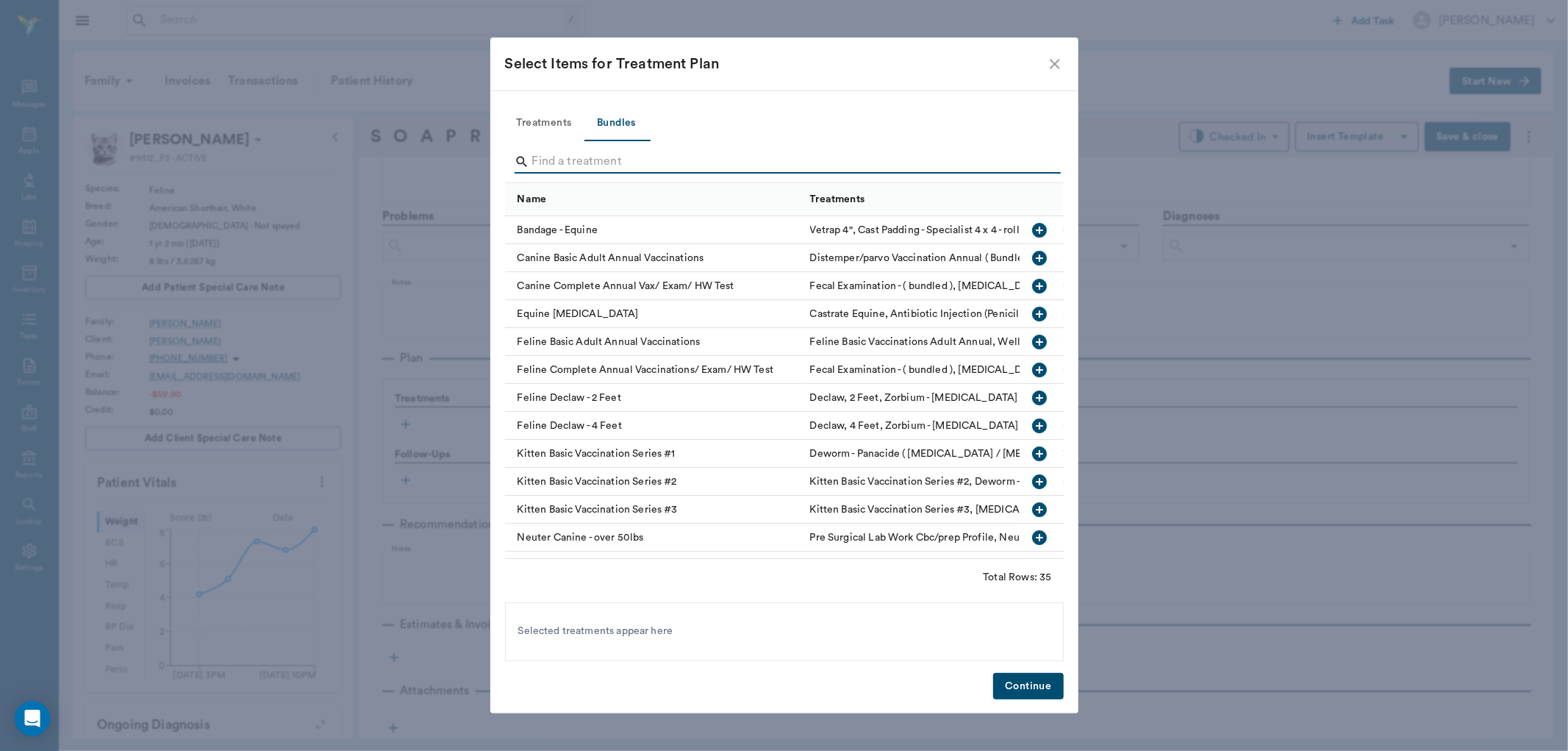
click at [552, 156] on input "Search" at bounding box center [786, 161] width 507 height 24
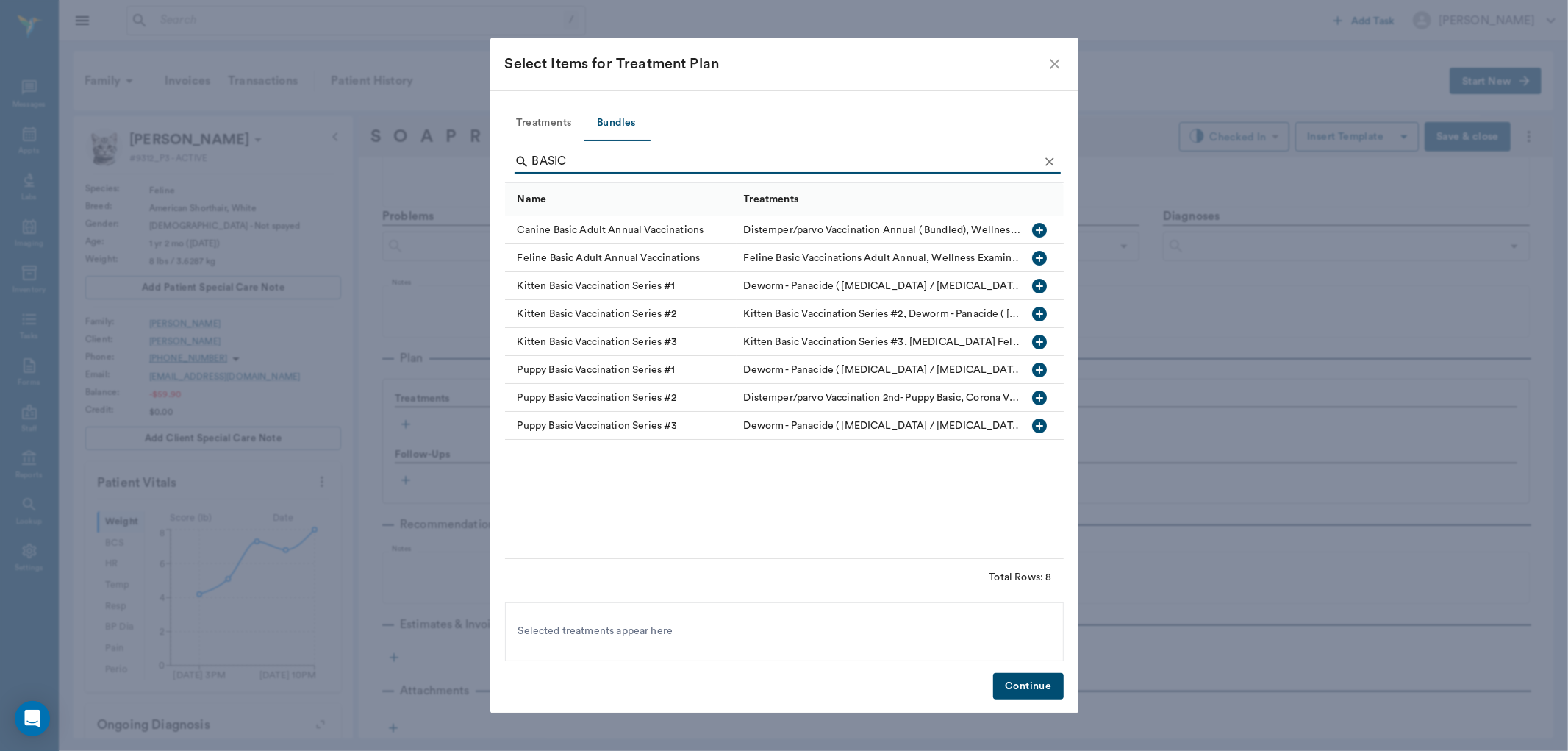
type input "BASIC"
drag, startPoint x: 1048, startPoint y: 256, endPoint x: 1042, endPoint y: 273, distance: 18.0
click at [1048, 257] on button "button" at bounding box center [1040, 258] width 25 height 25
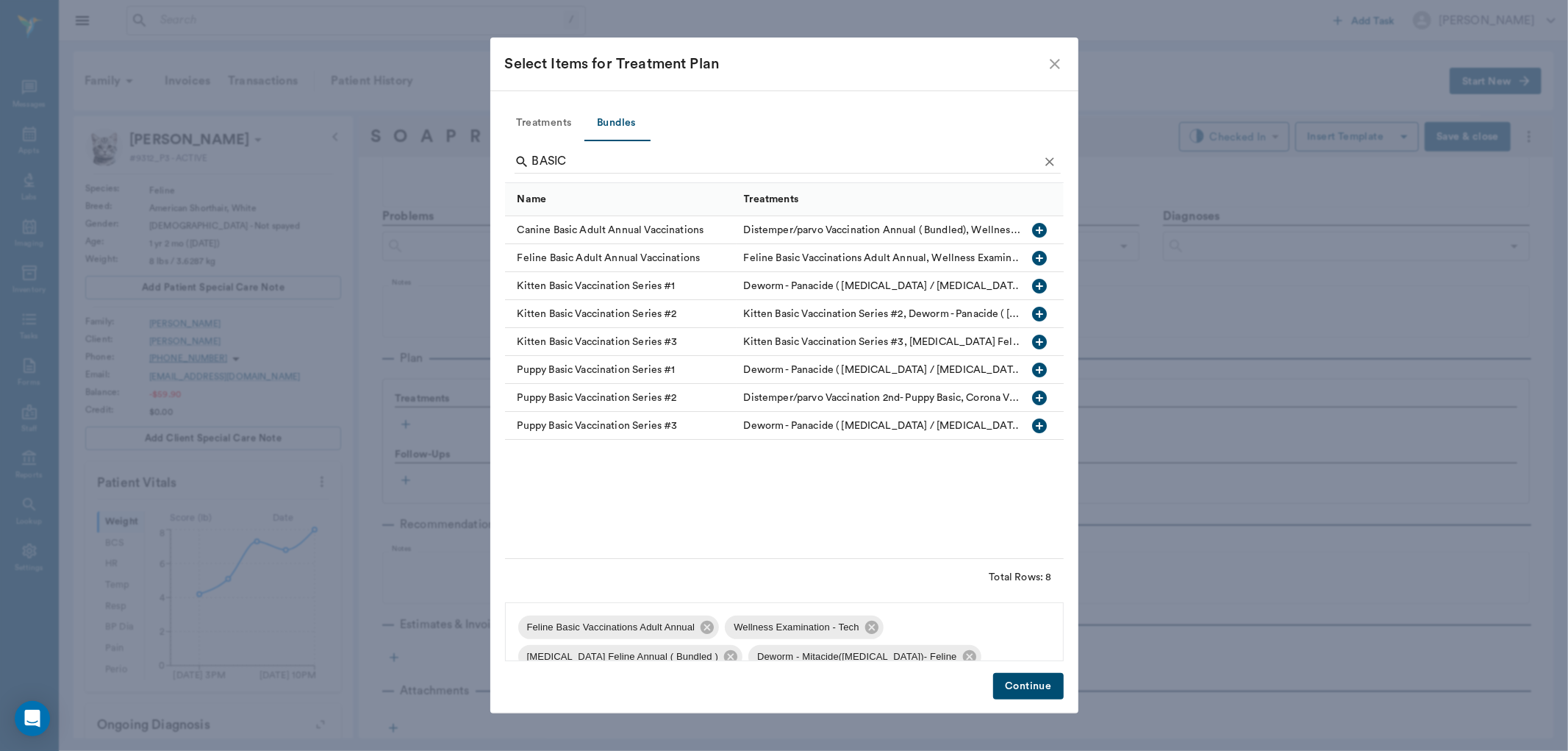
click at [1027, 682] on button "Continue" at bounding box center [1028, 686] width 70 height 27
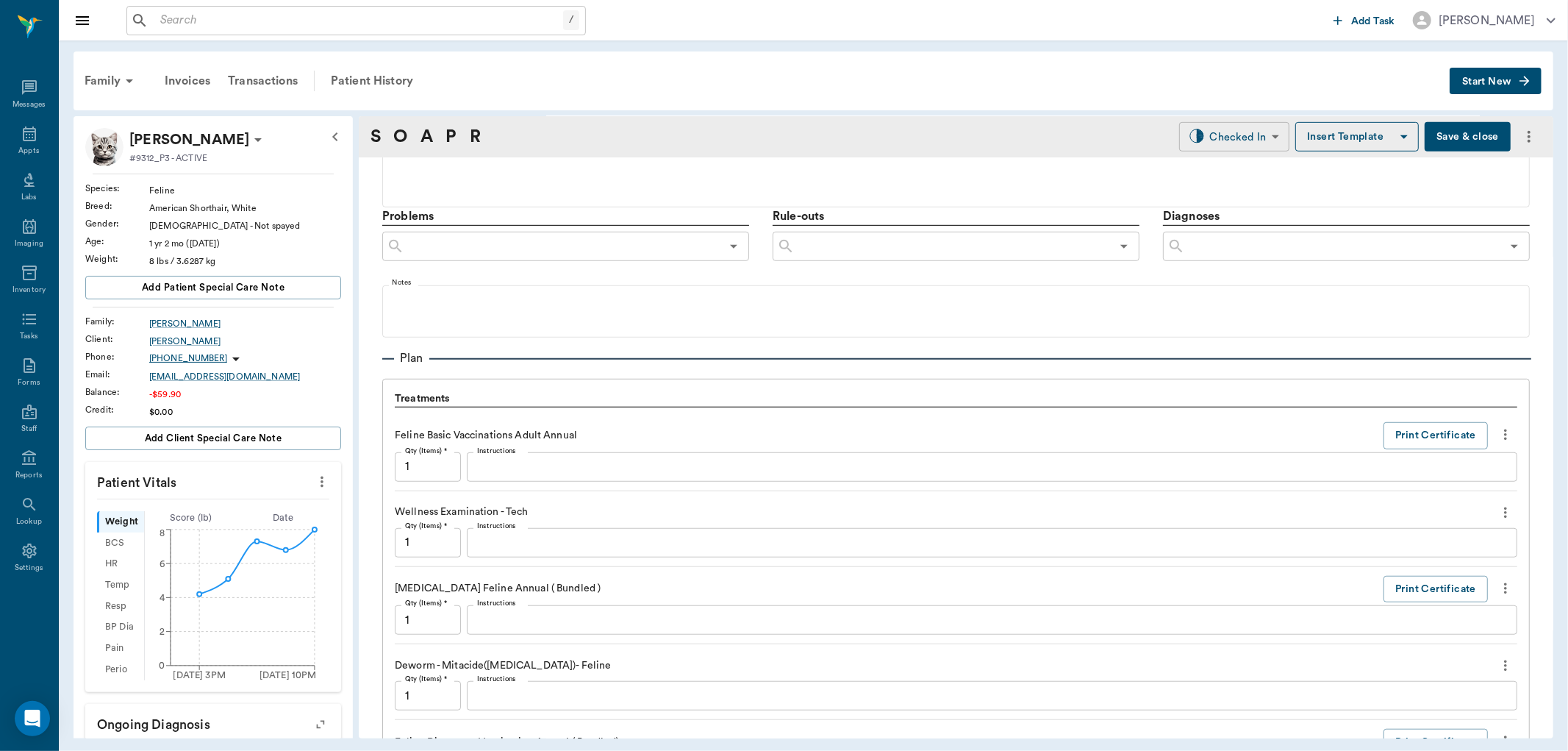
click at [1246, 128] on body "/ ​ Add Task [PERSON_NAME] Nectar Messages Appts Labs Imaging Inventory Tasks F…" at bounding box center [784, 375] width 1568 height 751
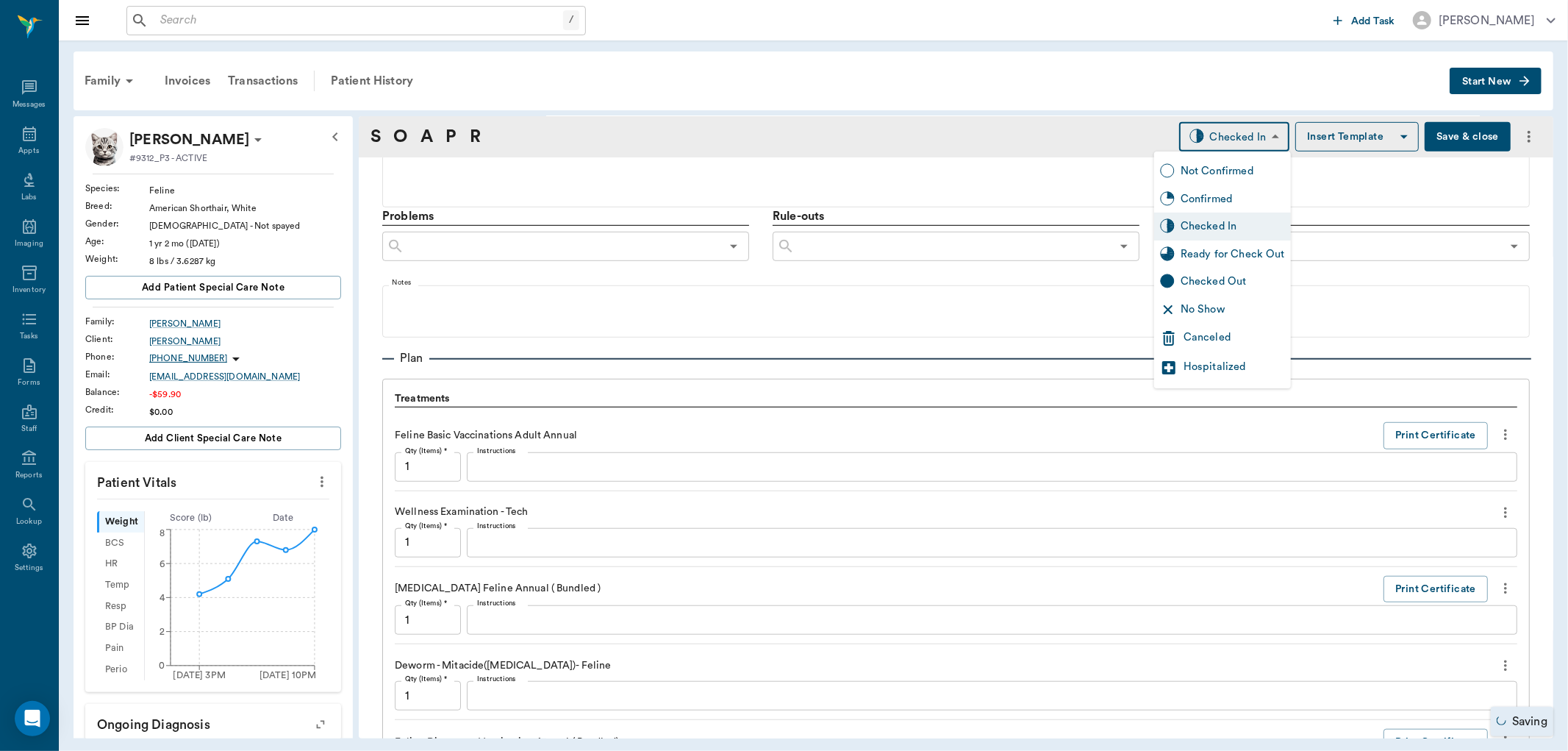
click at [1201, 253] on div "Ready for Check Out" at bounding box center [1232, 254] width 104 height 16
type input "READY_TO_CHECKOUT"
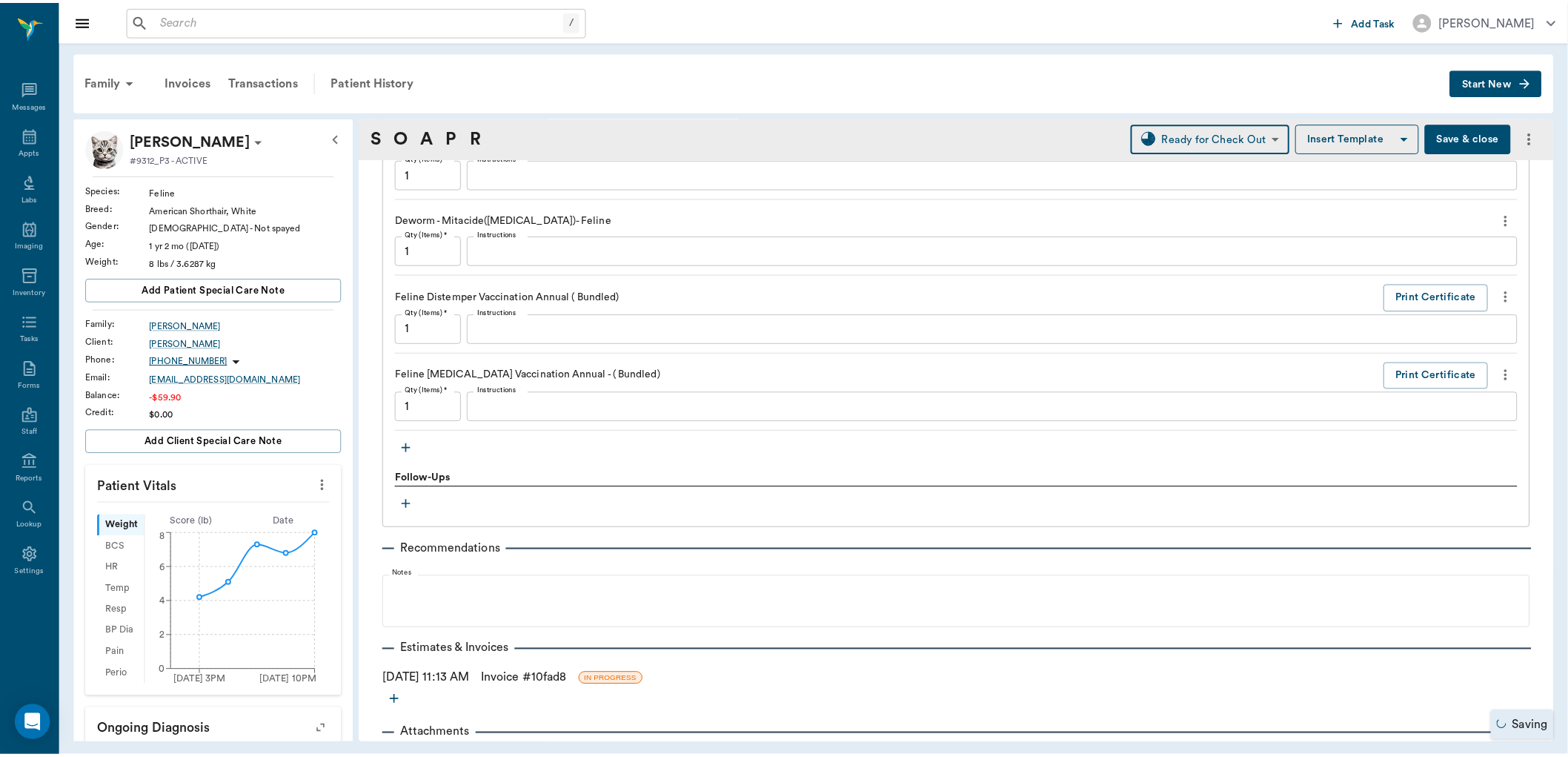
scroll to position [1290, 0]
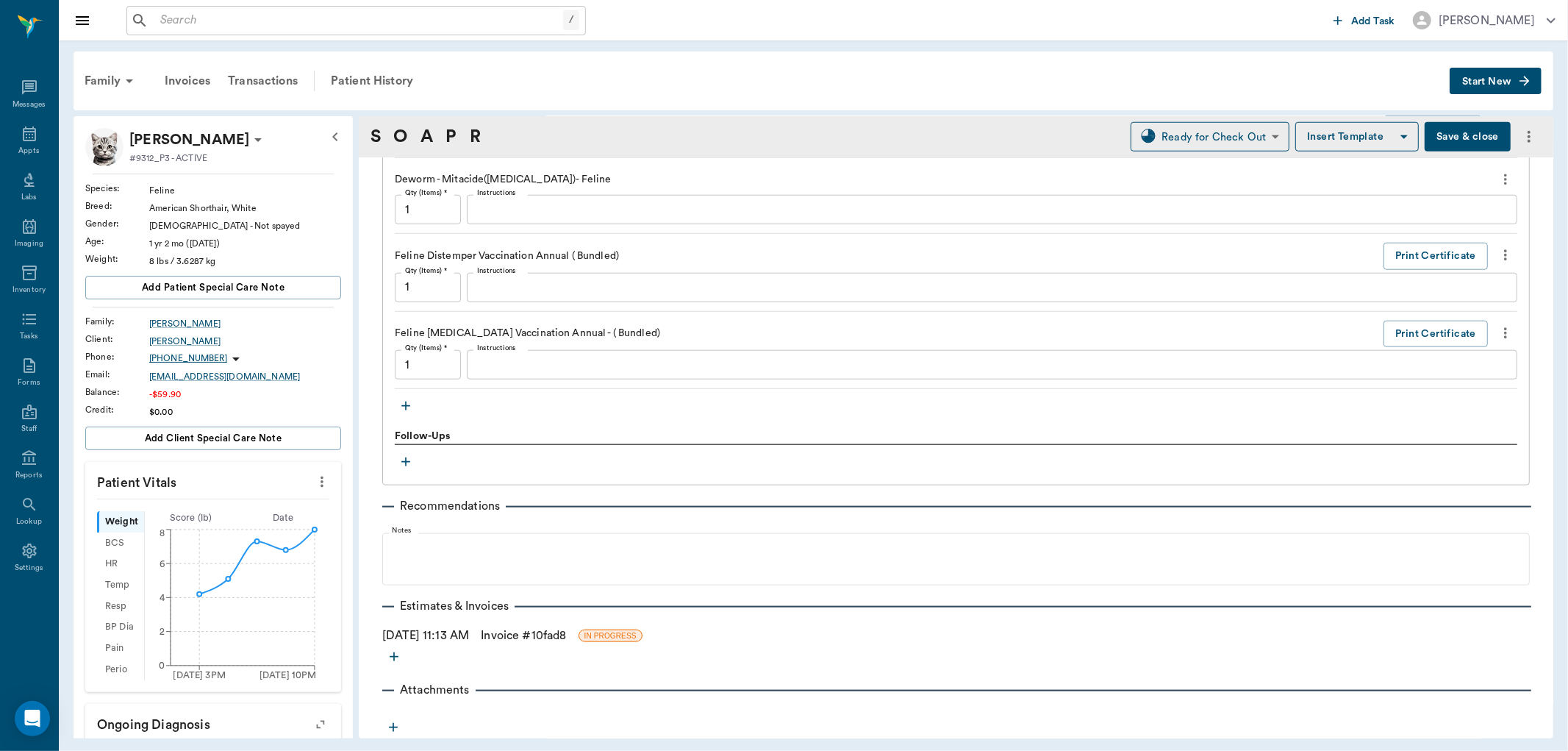
click at [566, 633] on link "Invoice # 10fad8" at bounding box center [524, 634] width 86 height 17
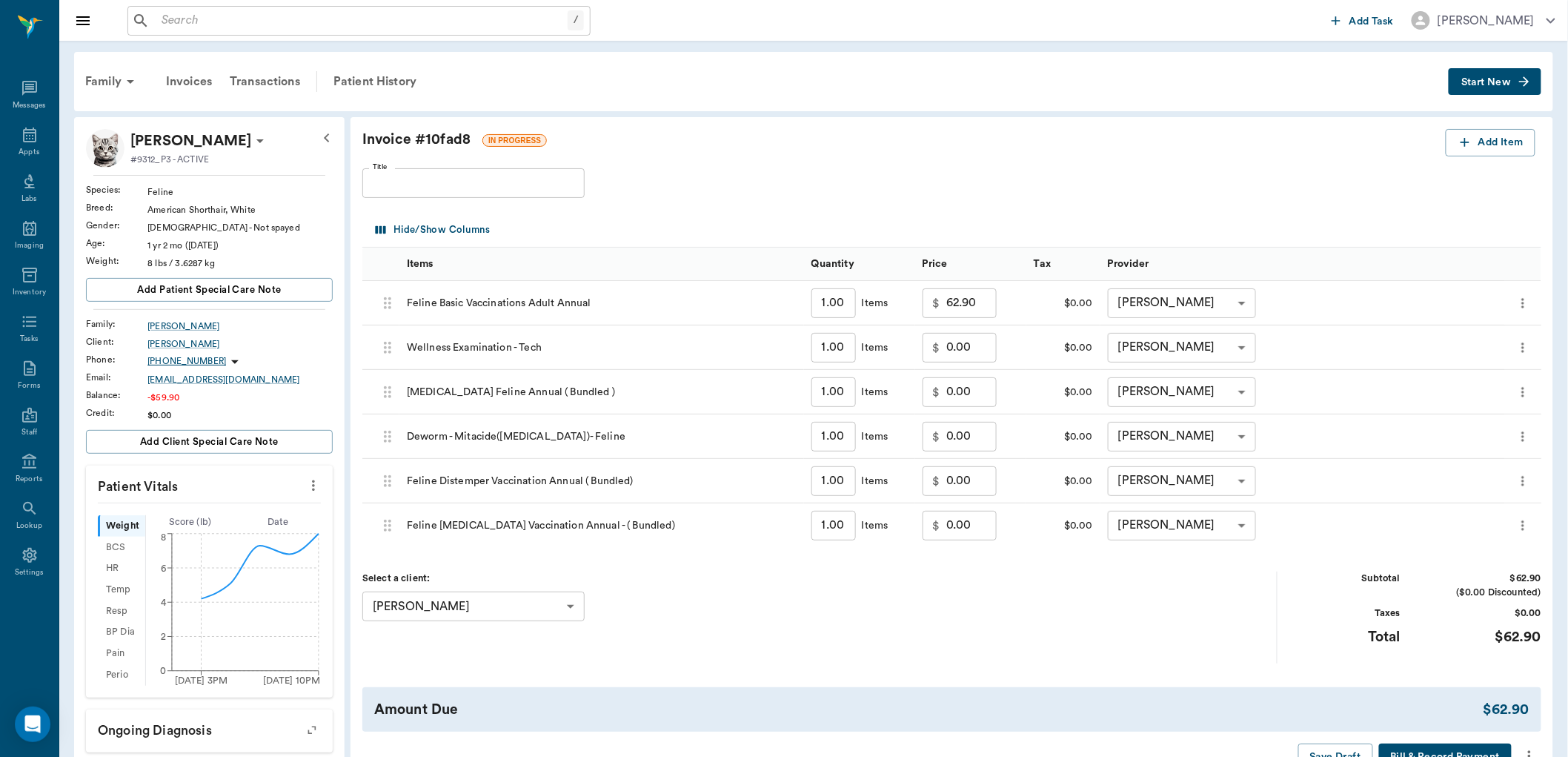
scroll to position [164, 0]
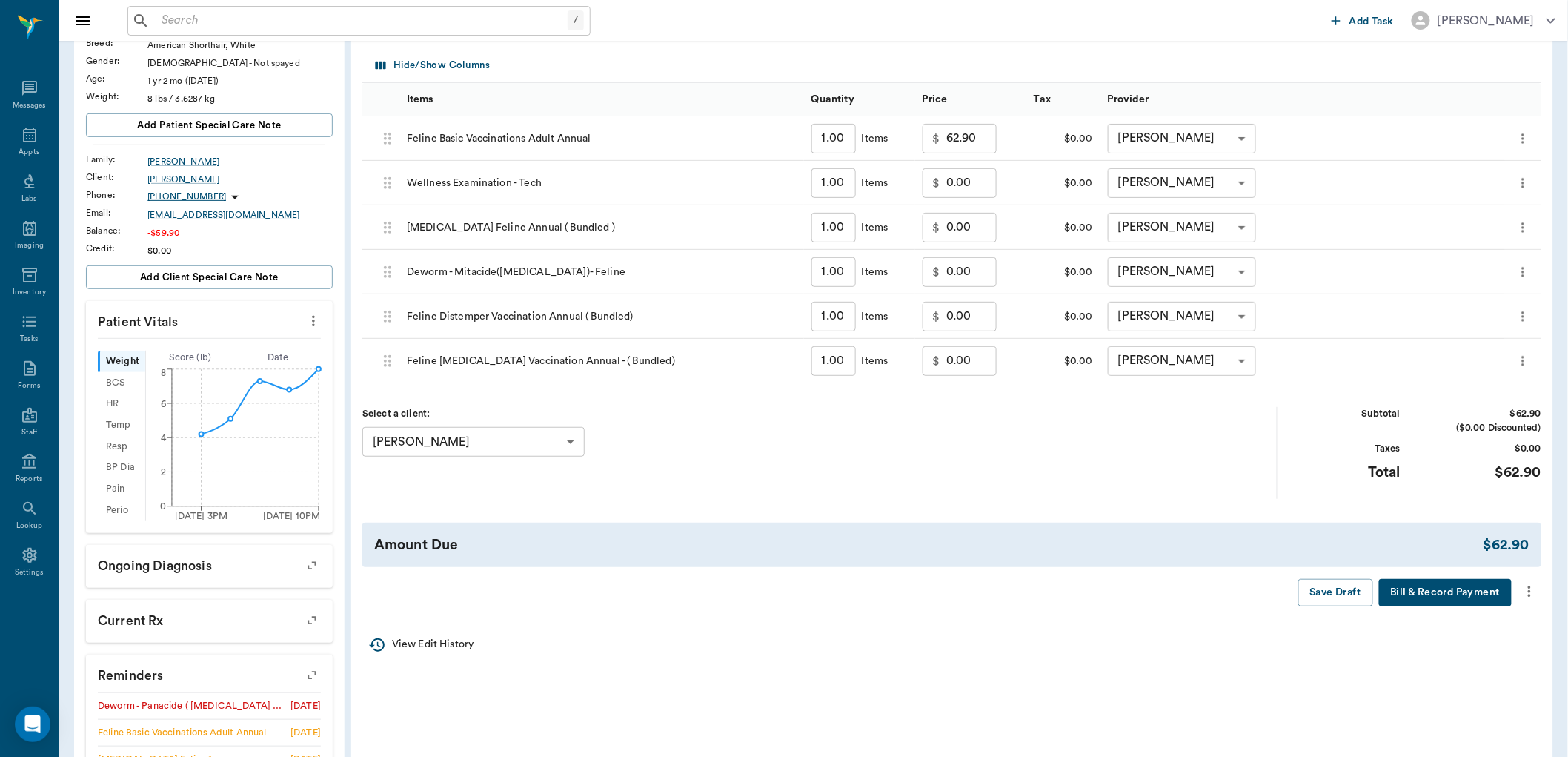
click at [1531, 596] on icon "more" at bounding box center [1530, 590] width 17 height 17
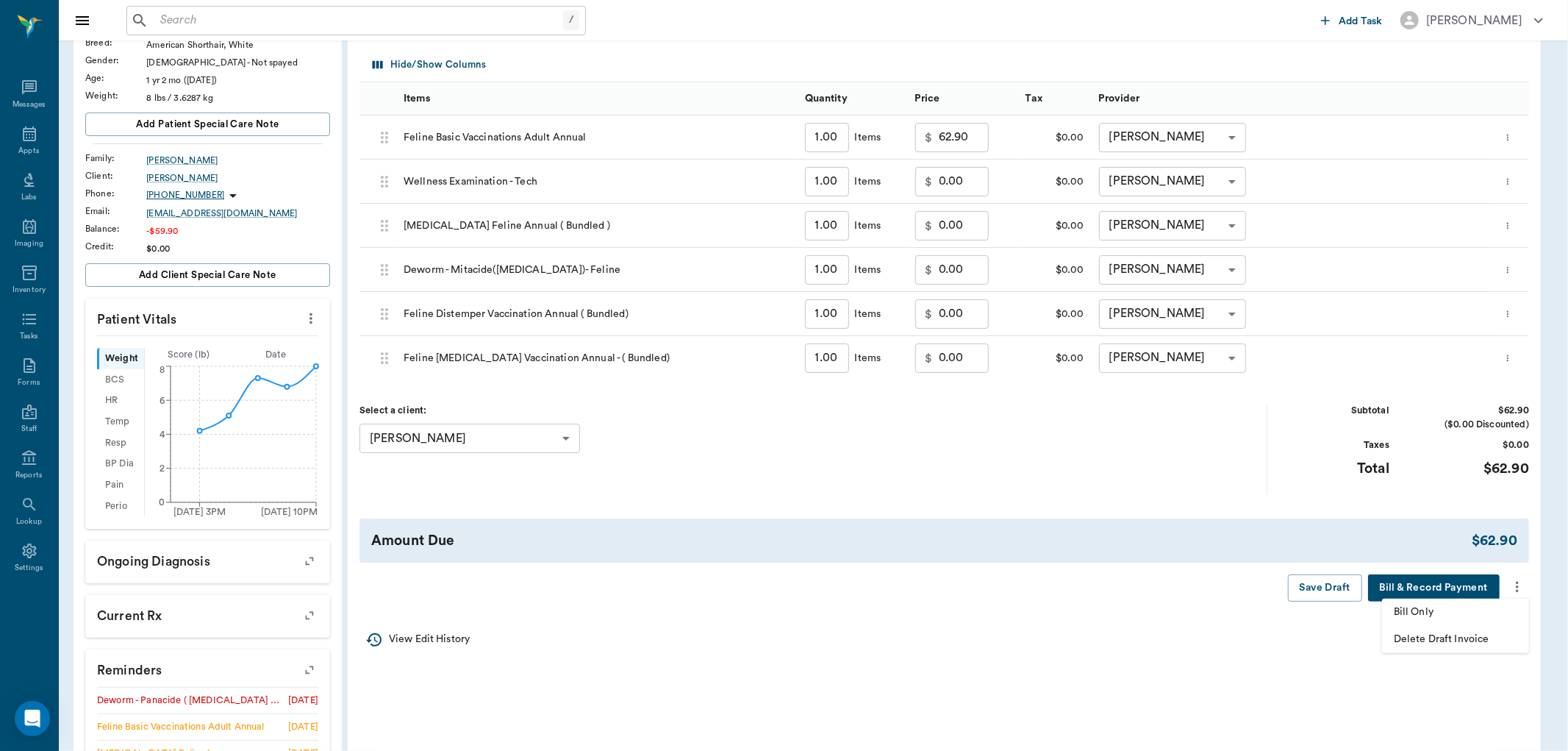
click at [1440, 619] on span "Bill Only" at bounding box center [1456, 612] width 123 height 16
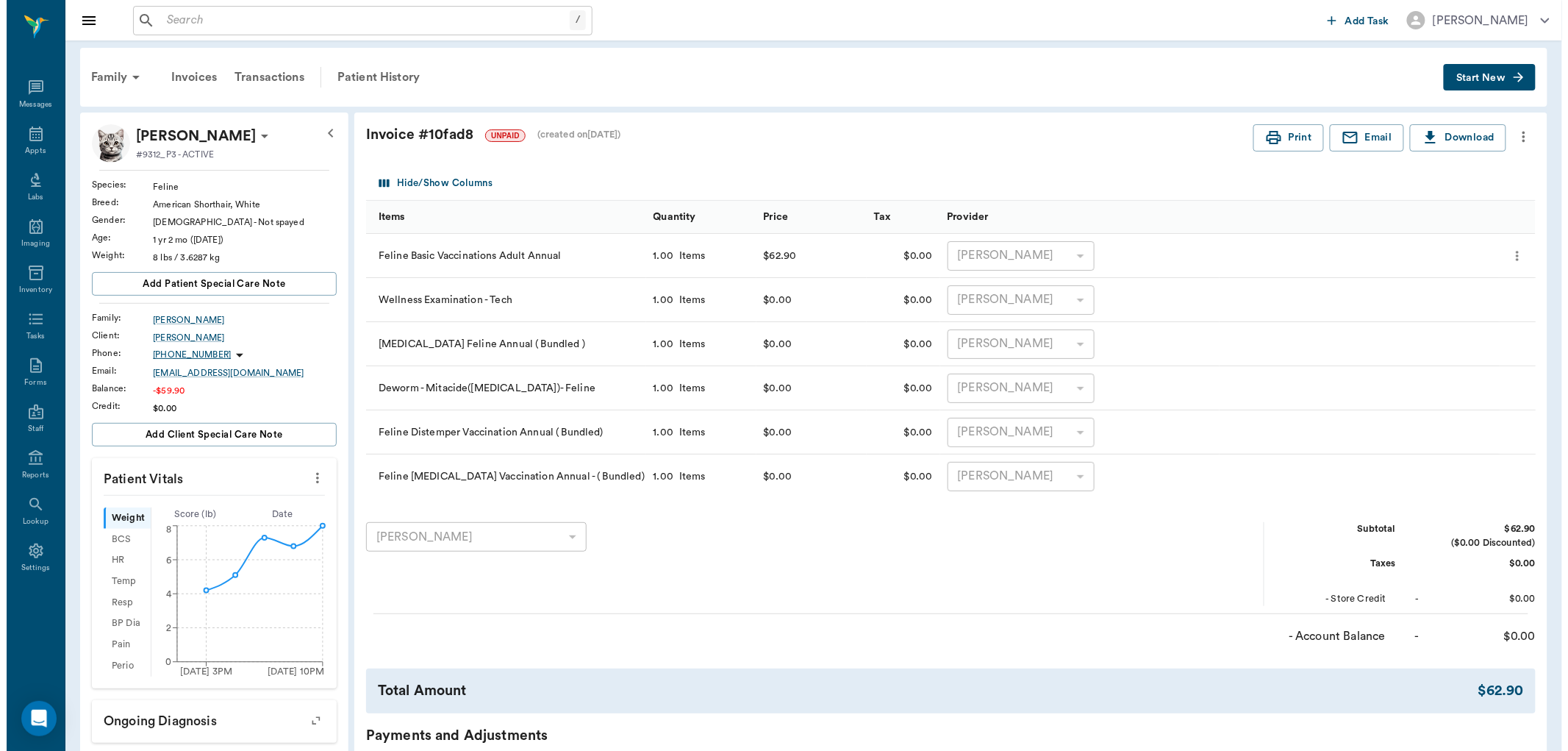
scroll to position [0, 0]
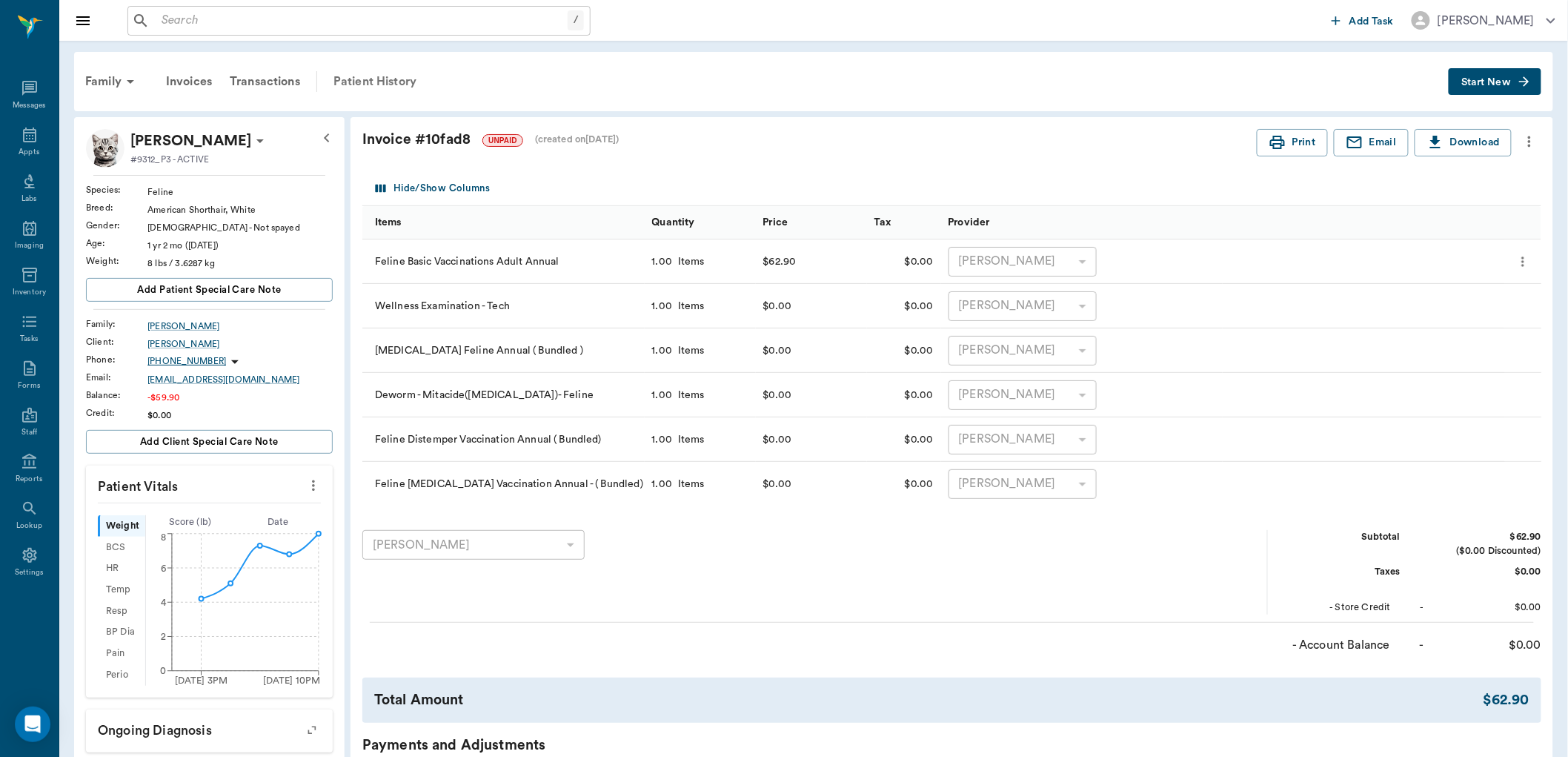
click at [345, 74] on div "Patient History" at bounding box center [375, 81] width 101 height 36
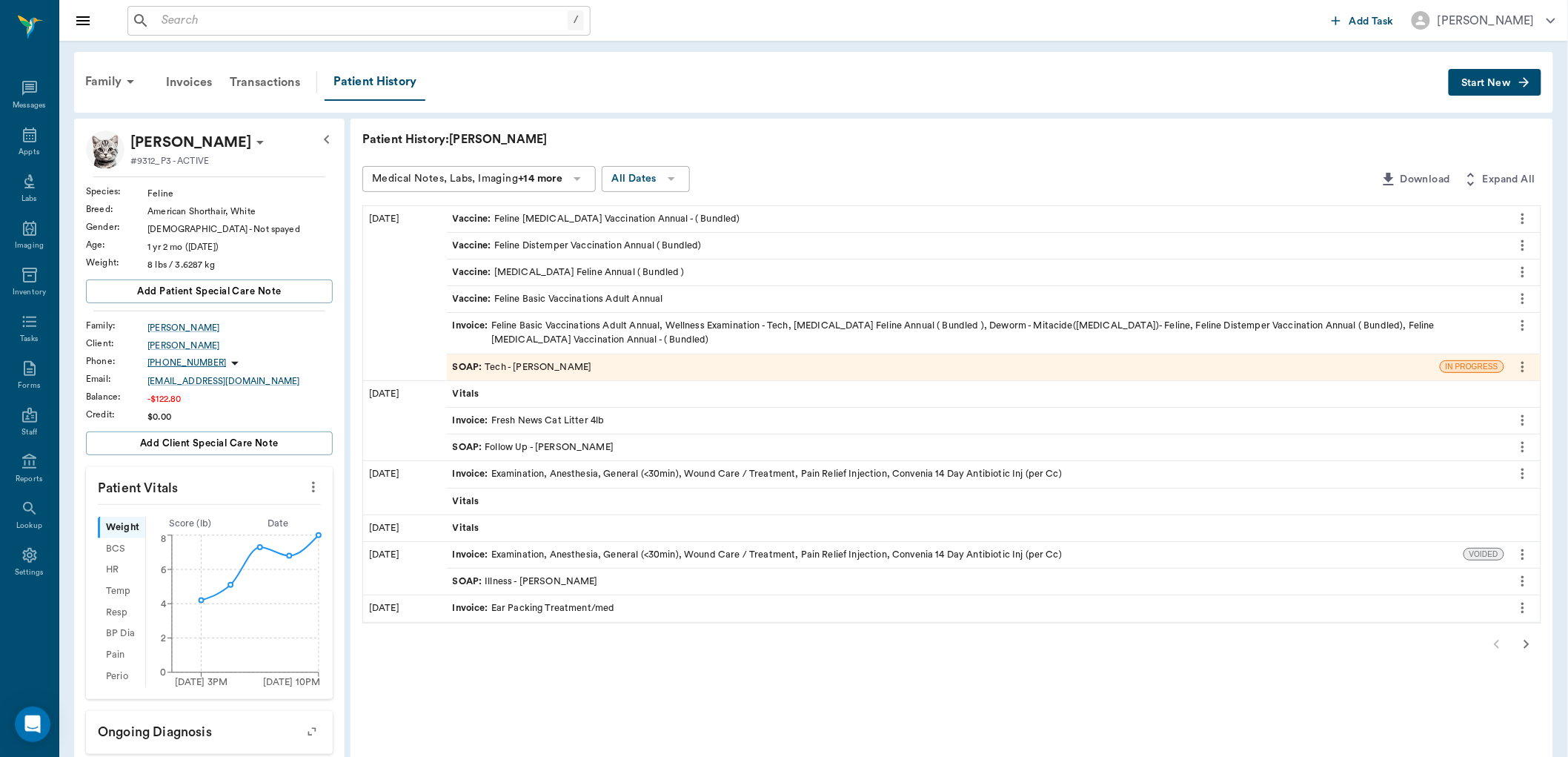
click at [464, 360] on span "SOAP :" at bounding box center [468, 366] width 32 height 14
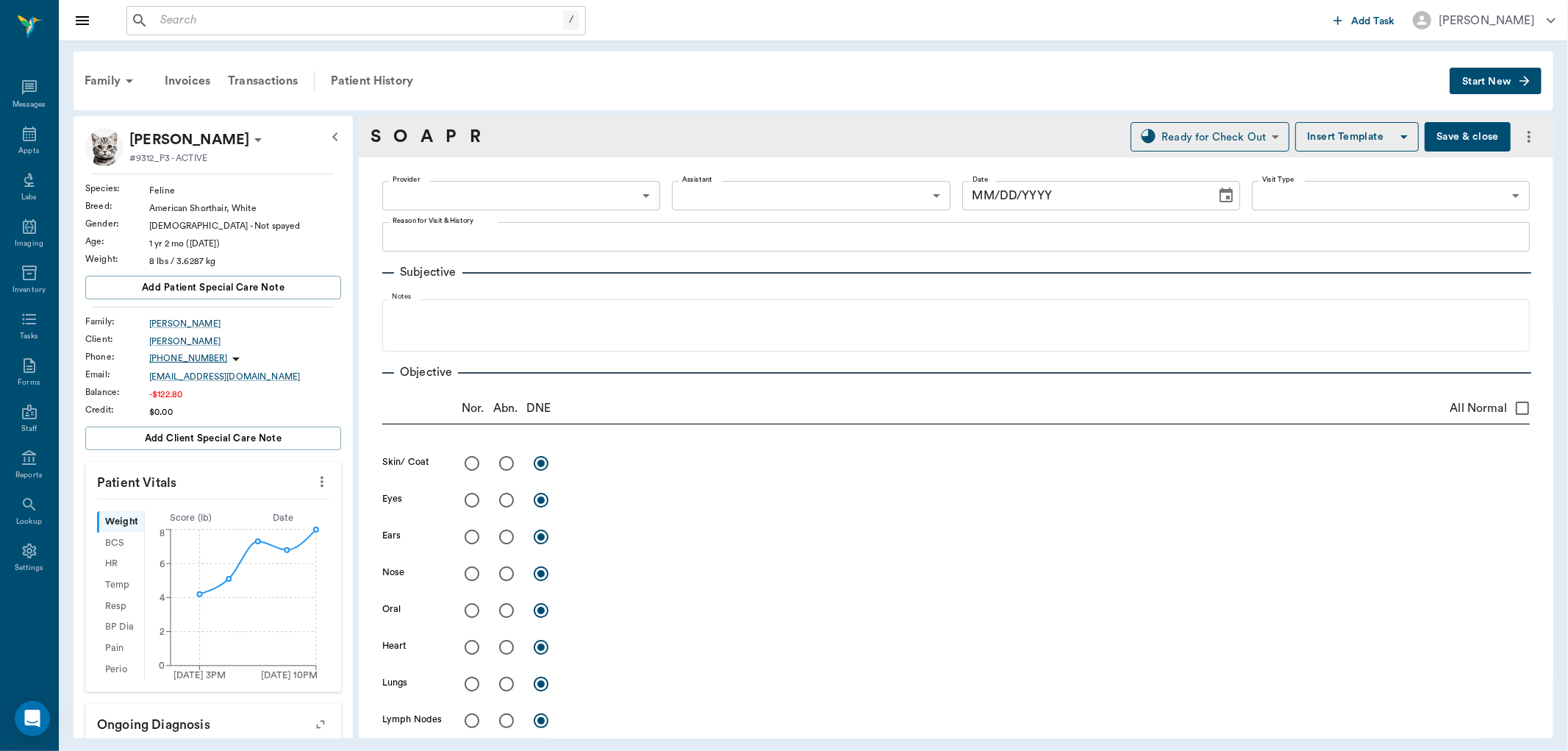
type input "682b670d8bdc6f7f8feef3db"
type input "65d2be4f46e3a538d89b8c1a"
type textarea "BASIC ADULT -[PERSON_NAME]"
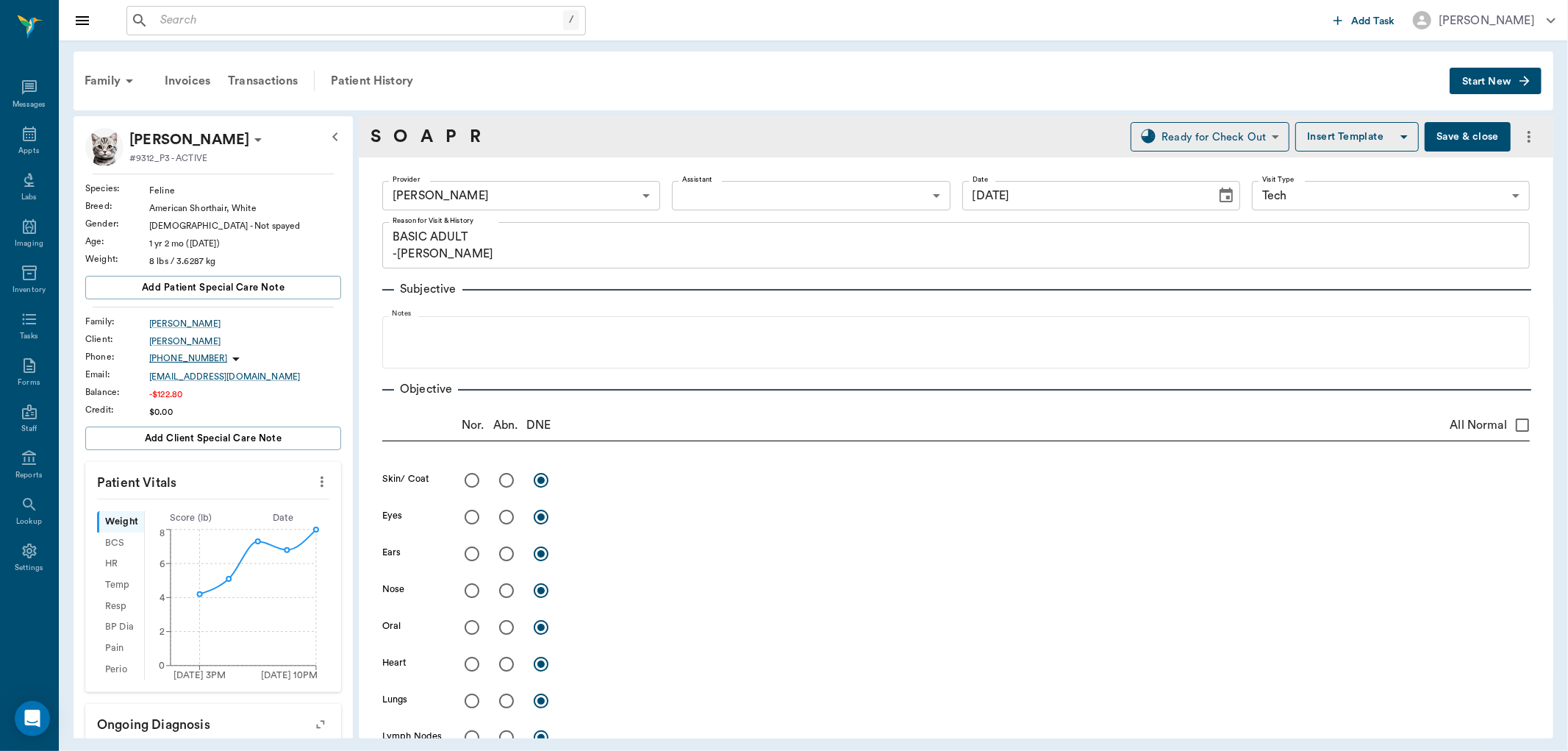
type input "[DATE]"
click at [315, 482] on icon "more" at bounding box center [322, 481] width 16 height 17
click at [226, 498] on li "Enter Vitals" at bounding box center [248, 507] width 147 height 27
click at [222, 524] on input "text" at bounding box center [213, 526] width 128 height 30
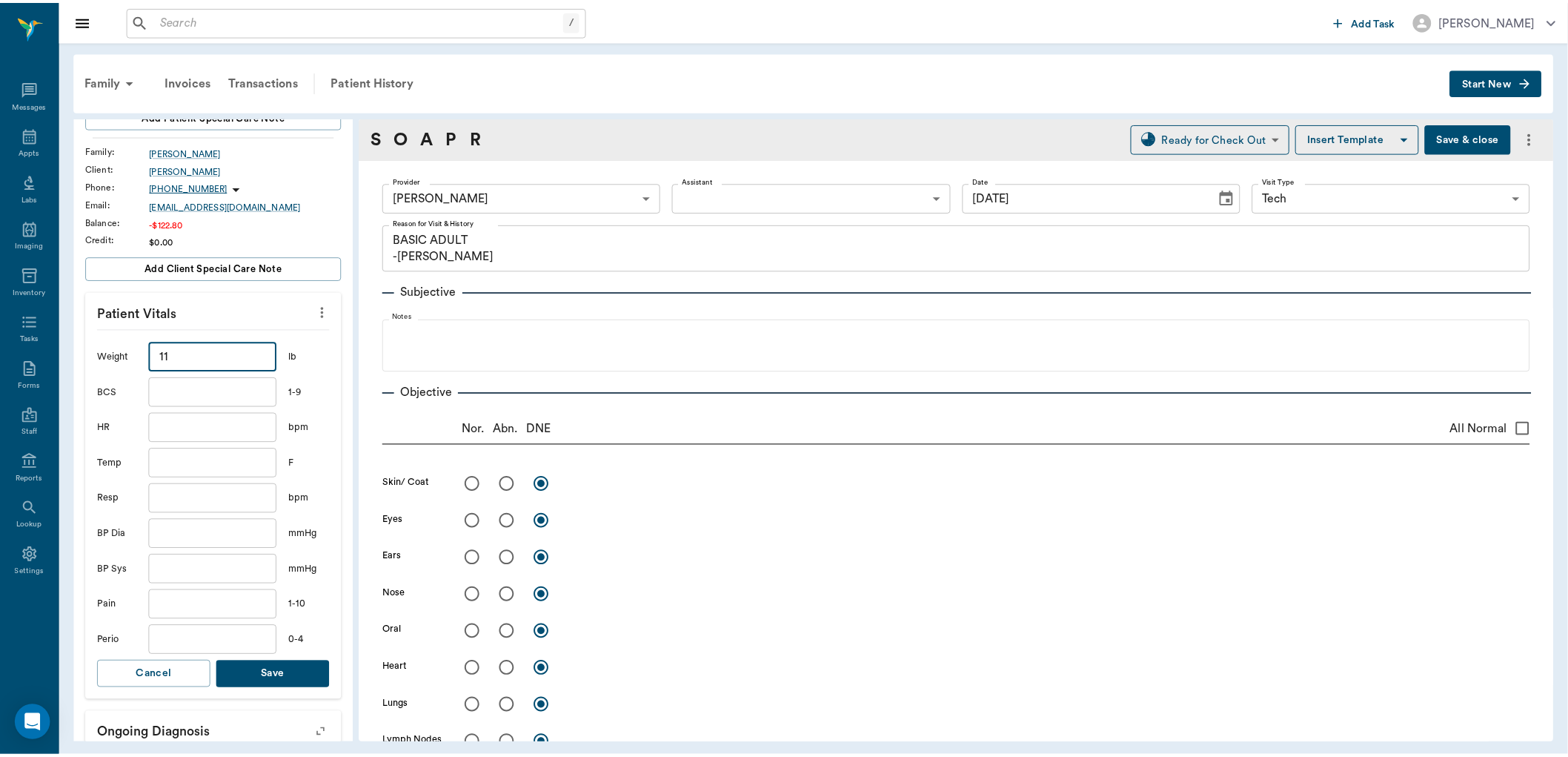
scroll to position [247, 0]
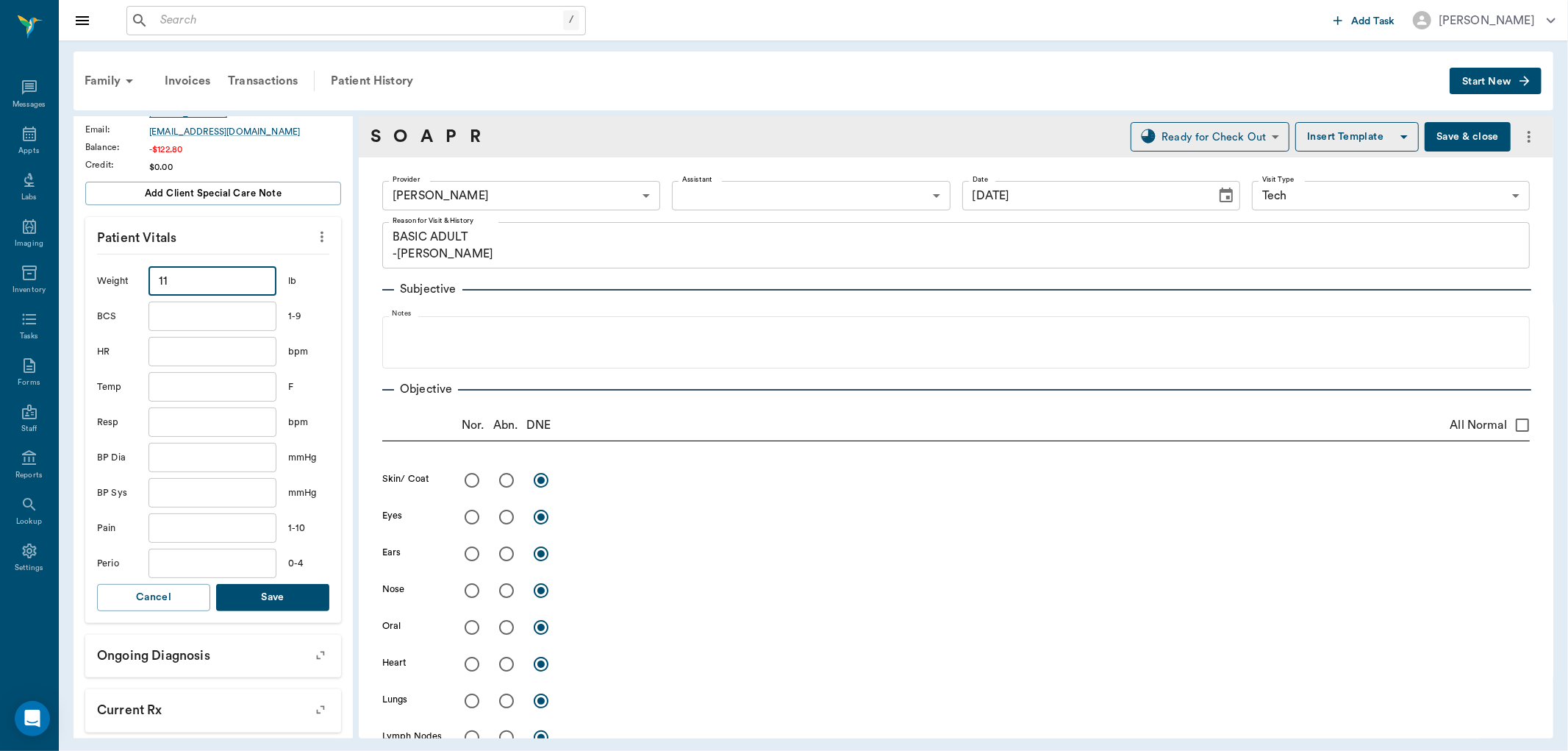
type input "11"
click at [253, 600] on button "Save" at bounding box center [273, 597] width 114 height 27
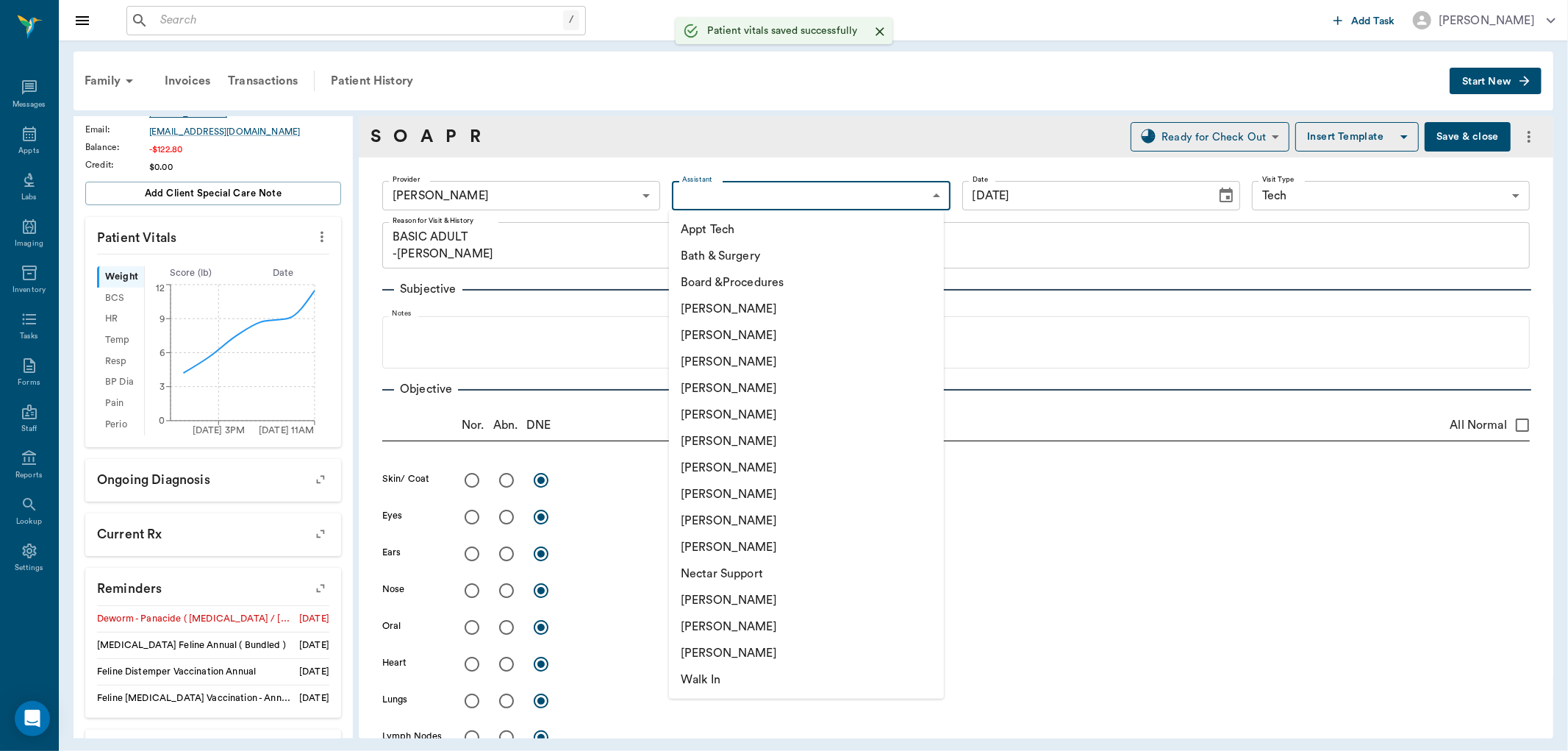
drag, startPoint x: 739, startPoint y: 200, endPoint x: 739, endPoint y: 311, distance: 111.0
click at [739, 218] on body "/ ​ Add Task [PERSON_NAME] Nectar Messages Appts Labs Imaging Inventory Tasks F…" at bounding box center [784, 375] width 1568 height 751
drag, startPoint x: 711, startPoint y: 495, endPoint x: 828, endPoint y: 433, distance: 132.4
click at [712, 494] on li "[PERSON_NAME]" at bounding box center [806, 494] width 275 height 26
type input "63ec2e7e52e12b0ba117b124"
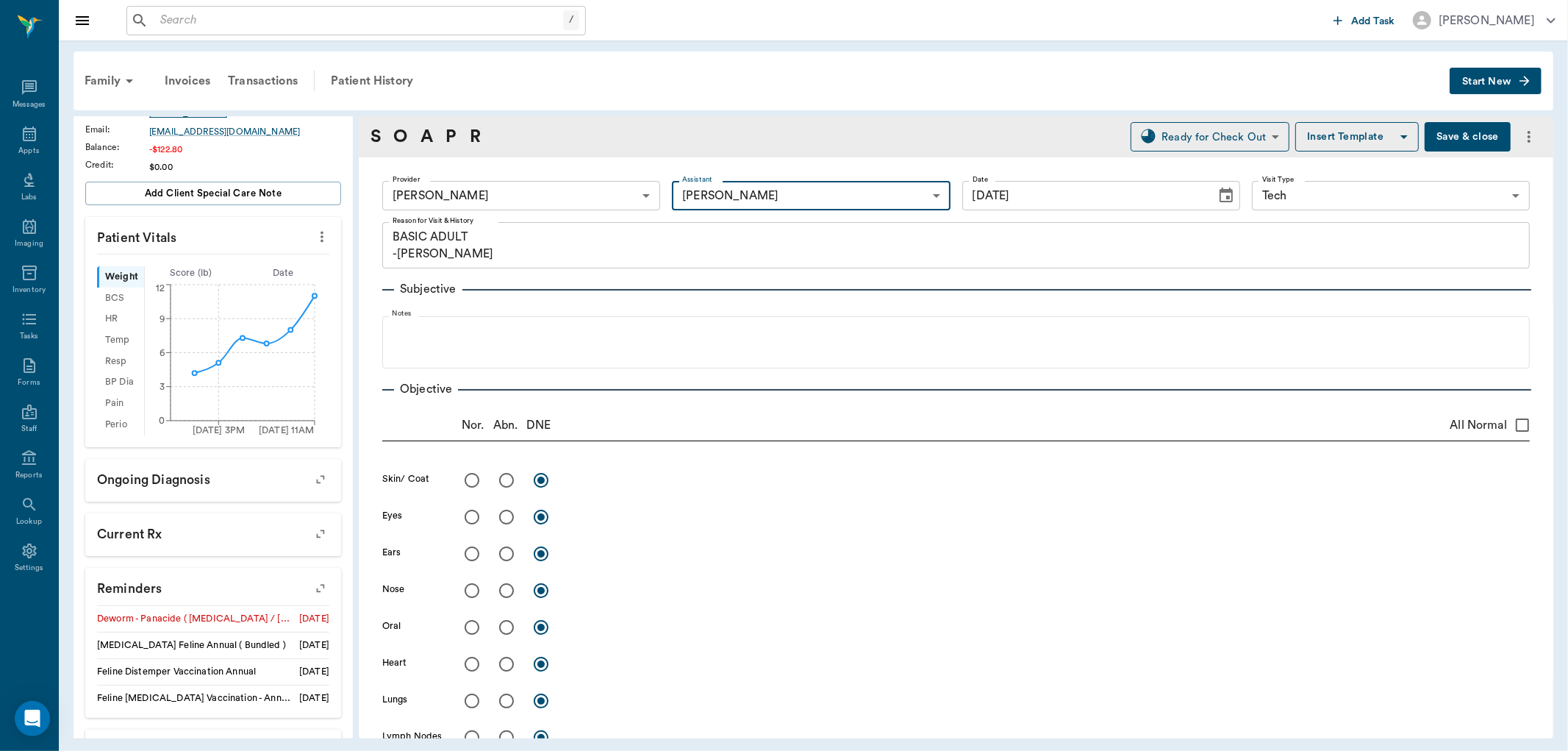
click at [1466, 127] on button "Save & close" at bounding box center [1468, 137] width 86 height 30
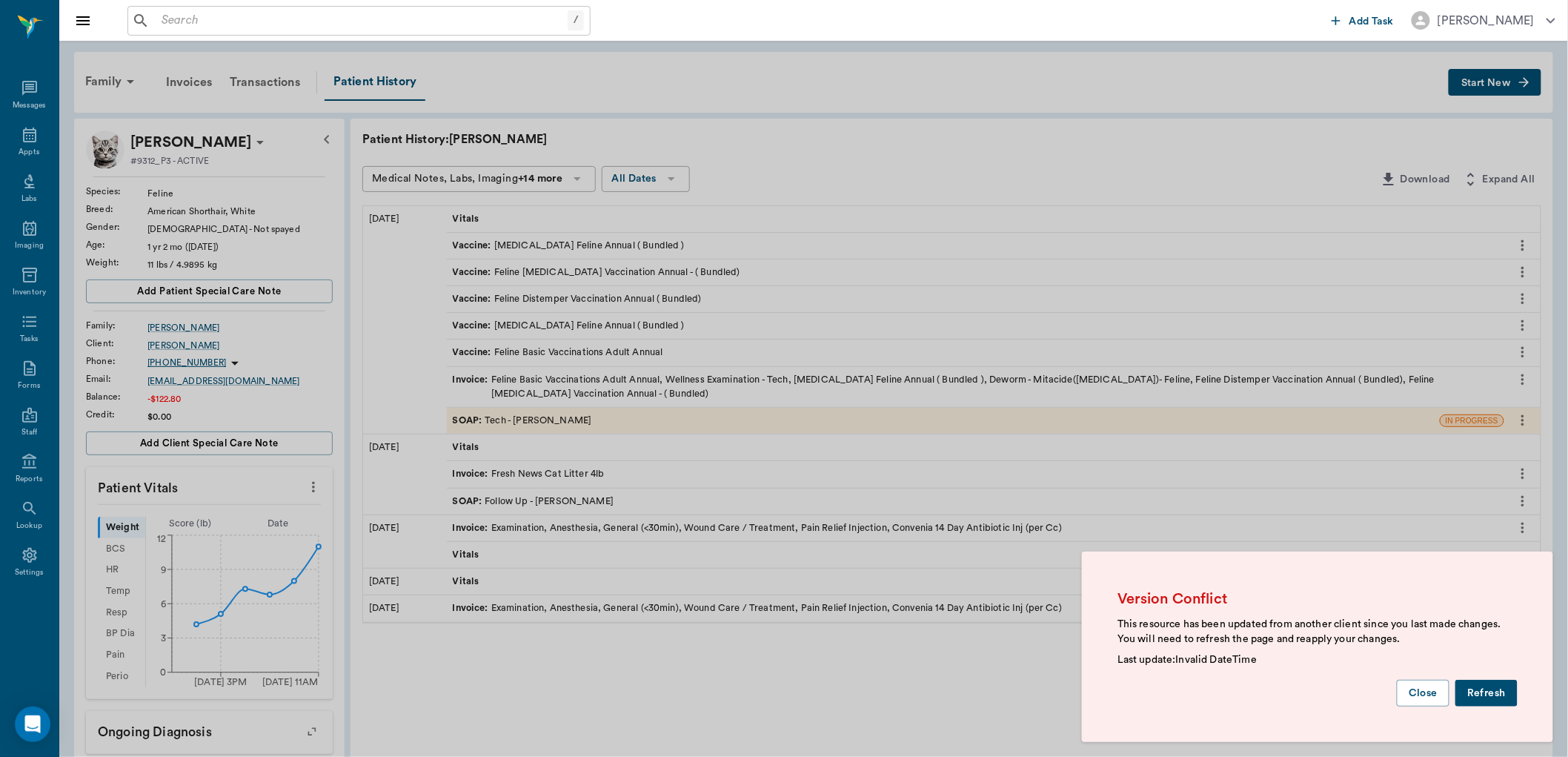
click at [1475, 680] on button "Refresh" at bounding box center [1486, 693] width 62 height 27
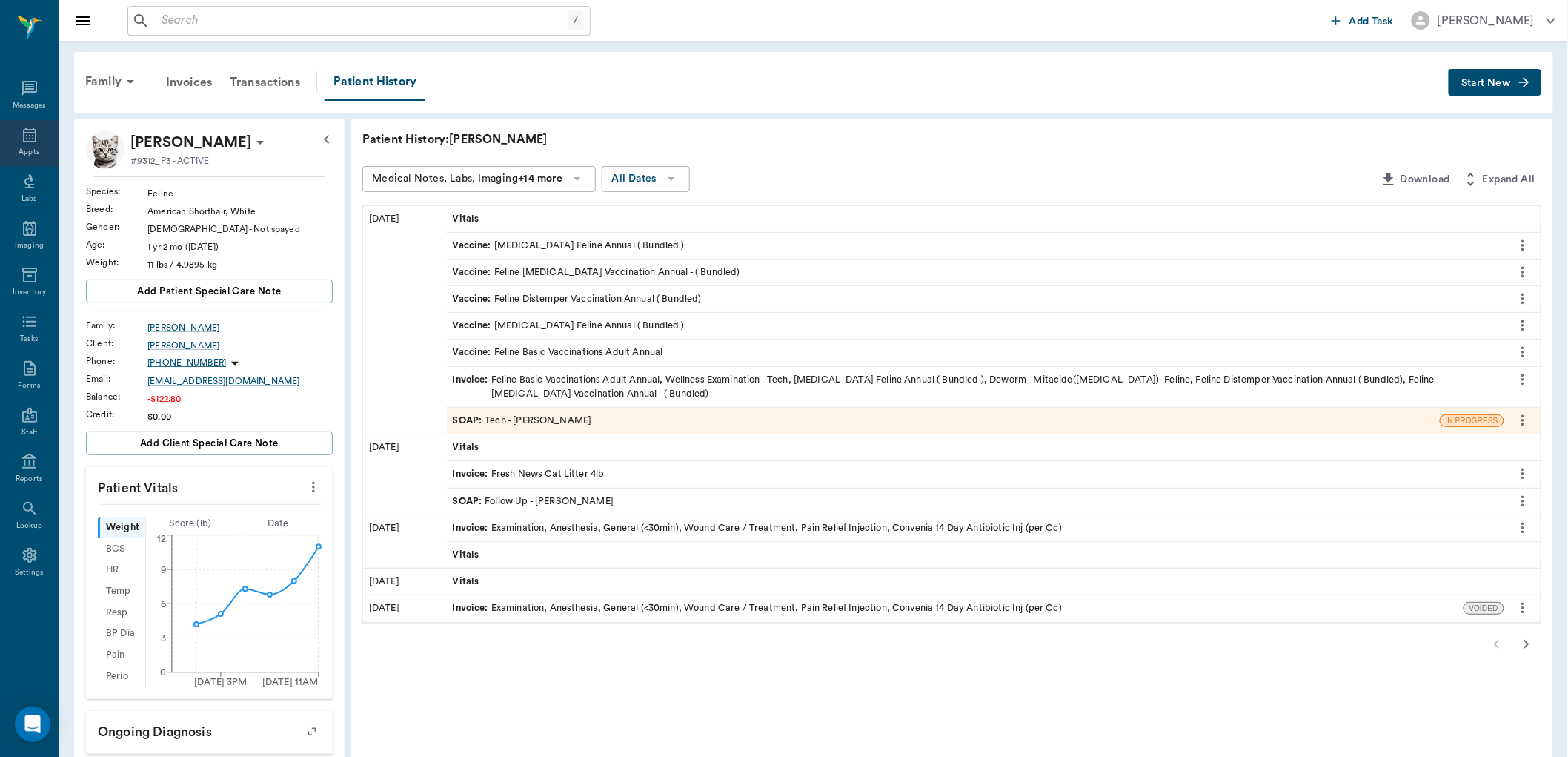
click at [21, 131] on icon at bounding box center [29, 134] width 17 height 17
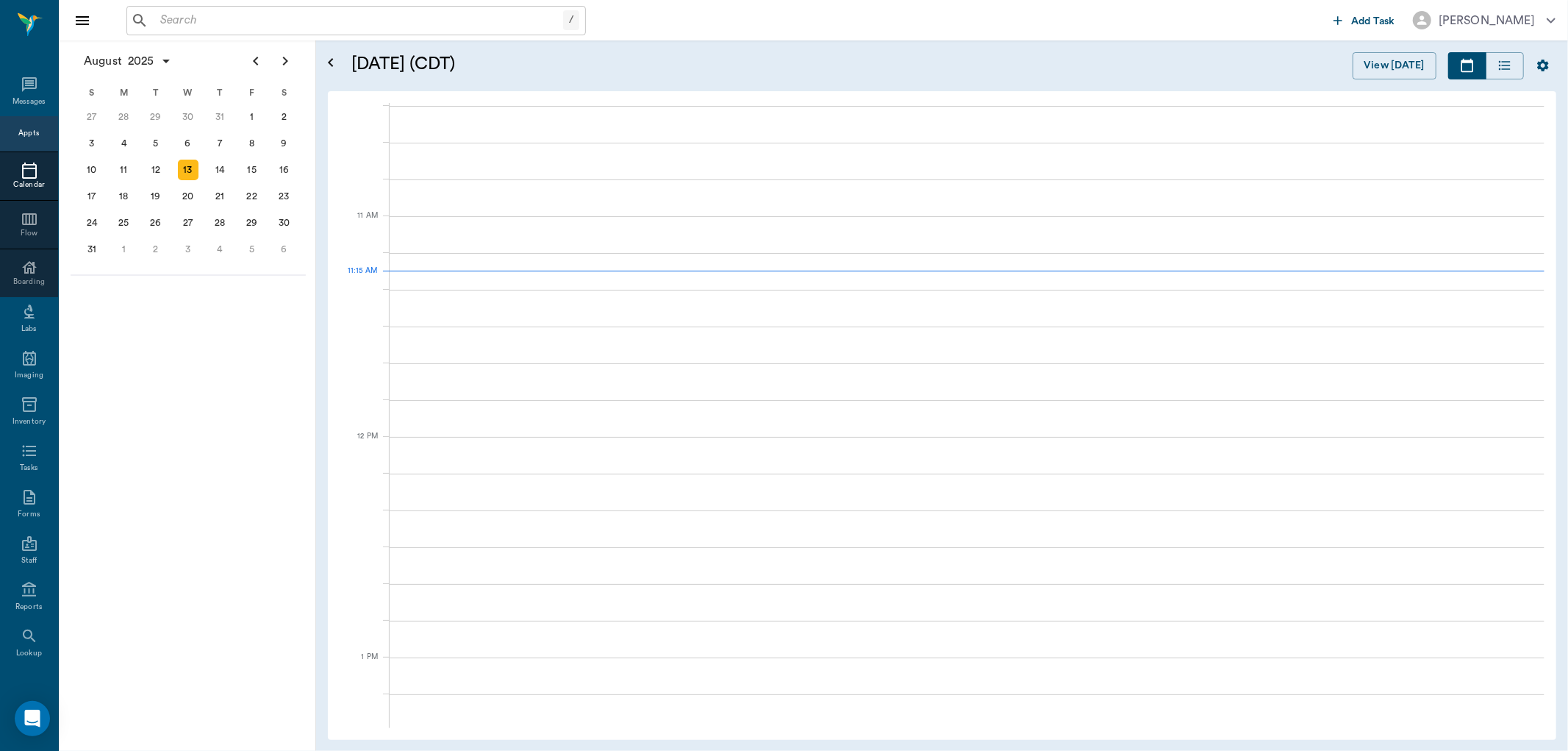
scroll to position [664, 0]
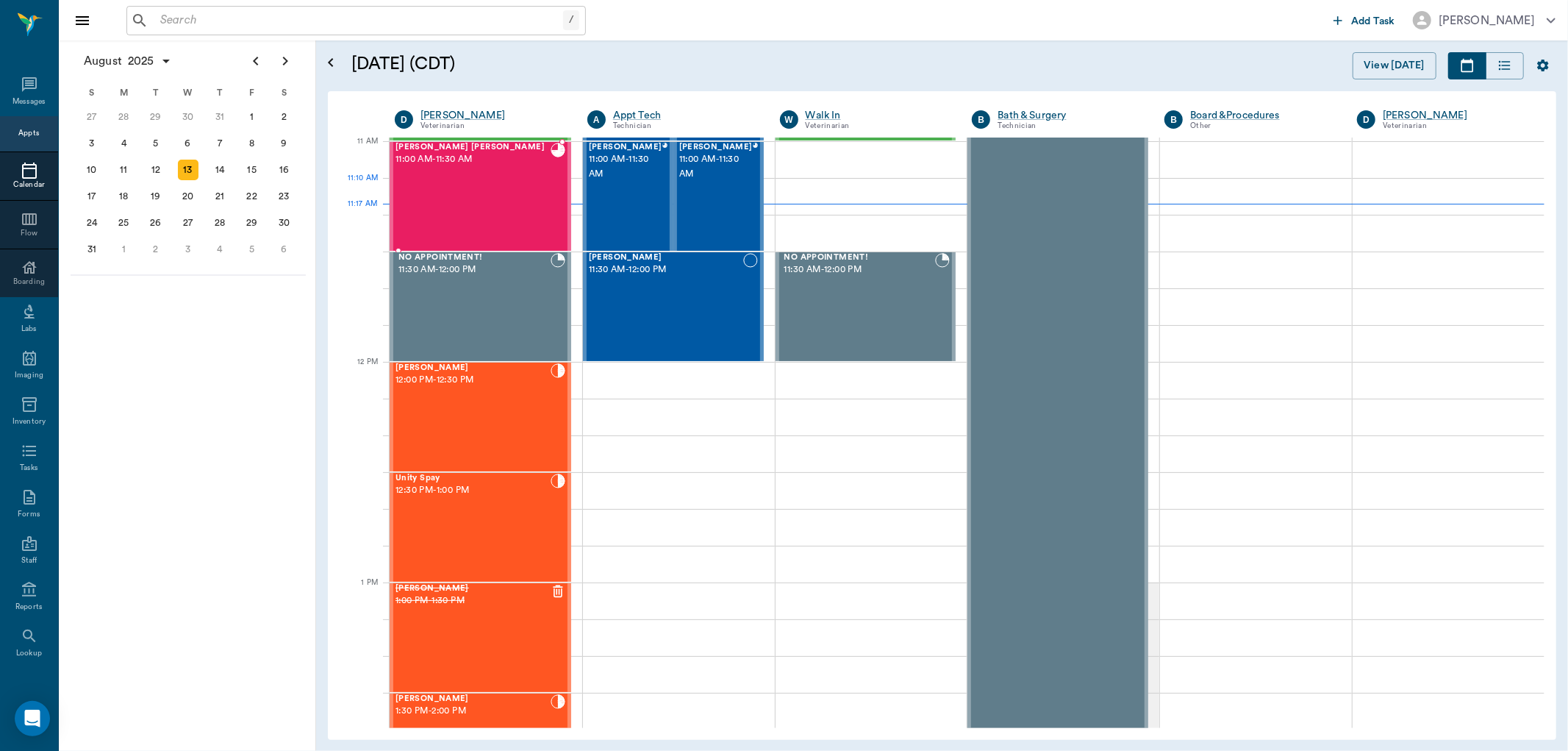
click at [508, 209] on div "Charlie Rose Drew 11:00 AM - 11:30 AM" at bounding box center [473, 196] width 155 height 107
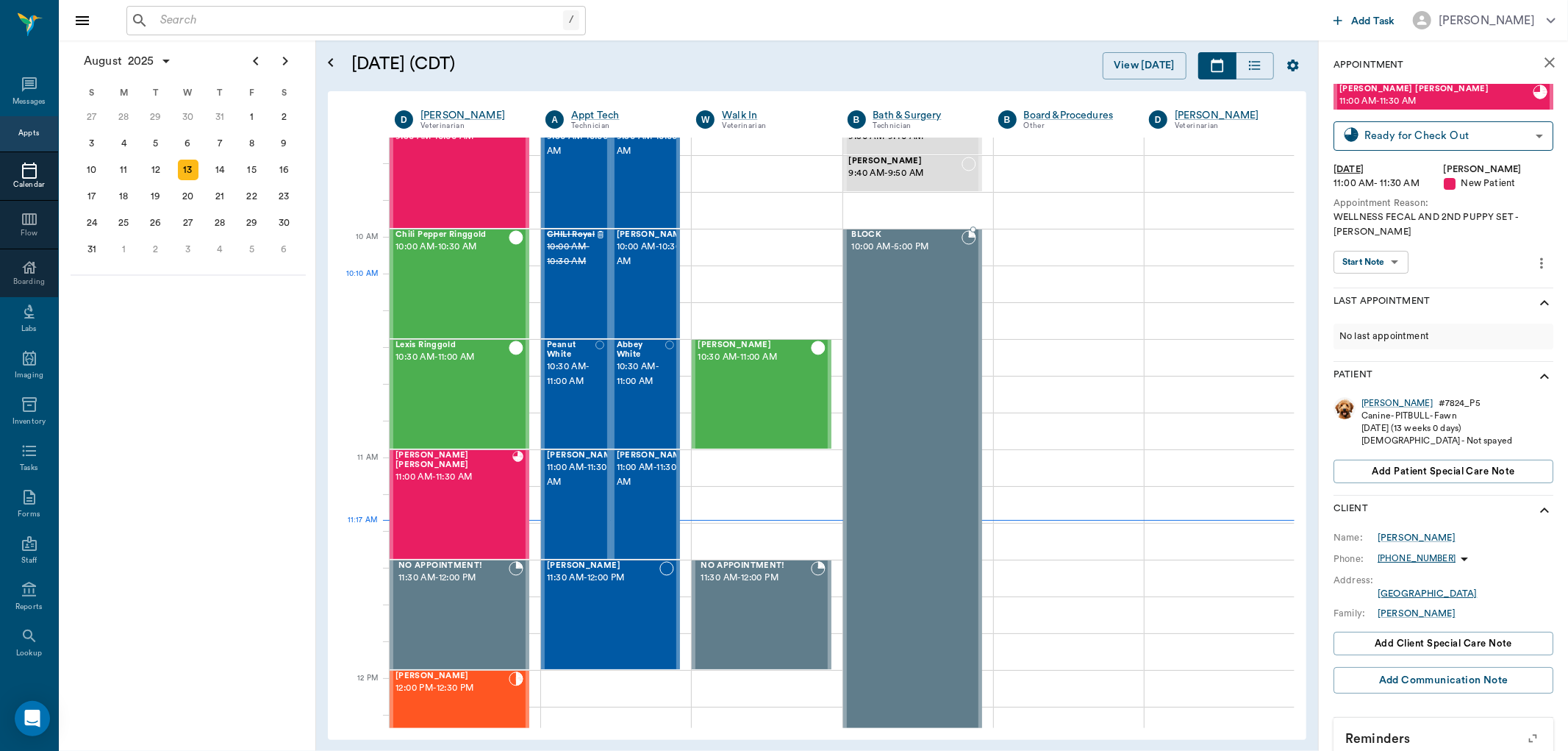
scroll to position [336, 0]
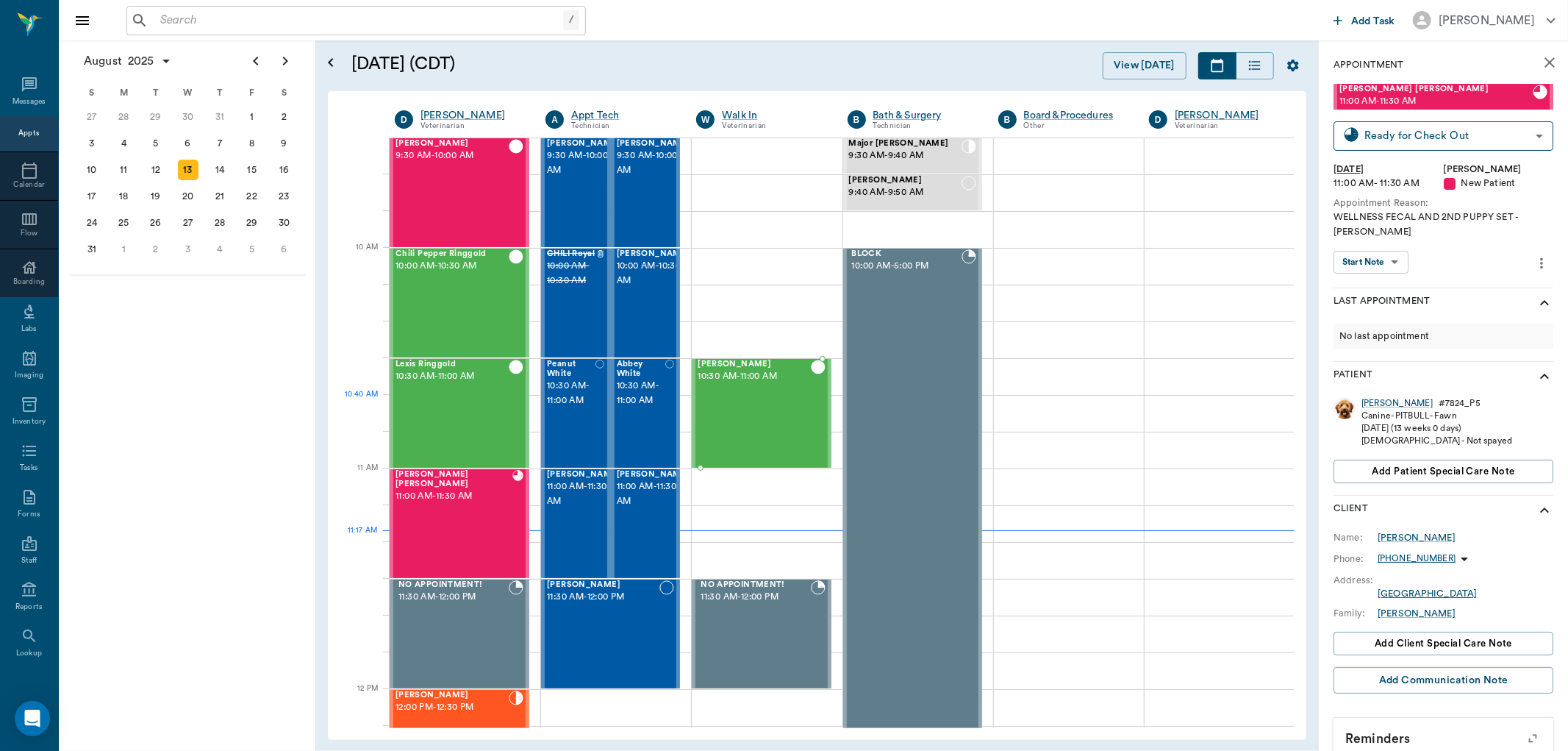
click at [762, 405] on div "Elsie Humble 10:30 AM - 11:00 AM" at bounding box center [754, 413] width 113 height 107
